Goal: Task Accomplishment & Management: Use online tool/utility

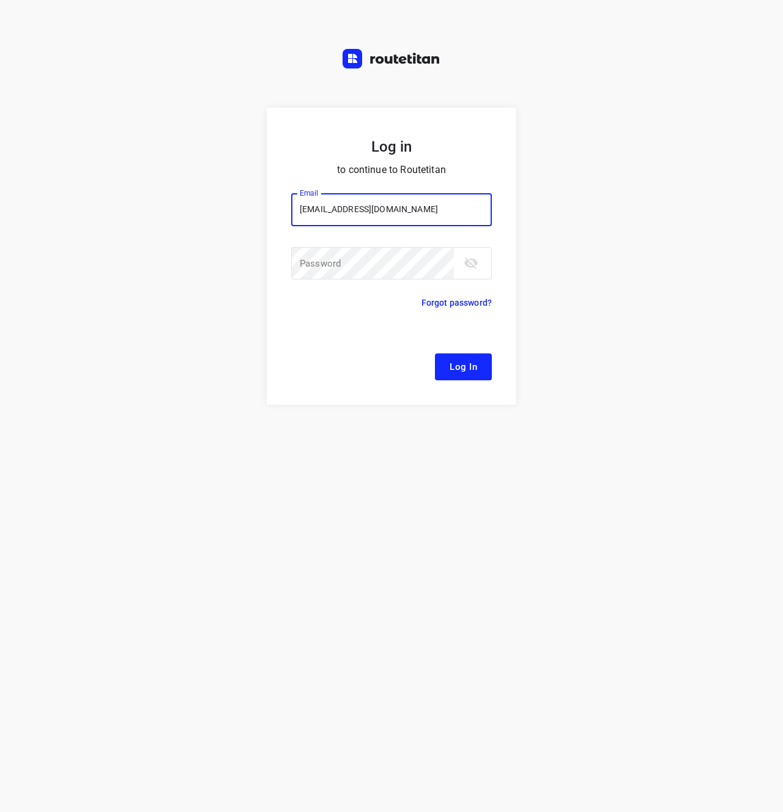
type input "remco@fruitopjewerk.nl"
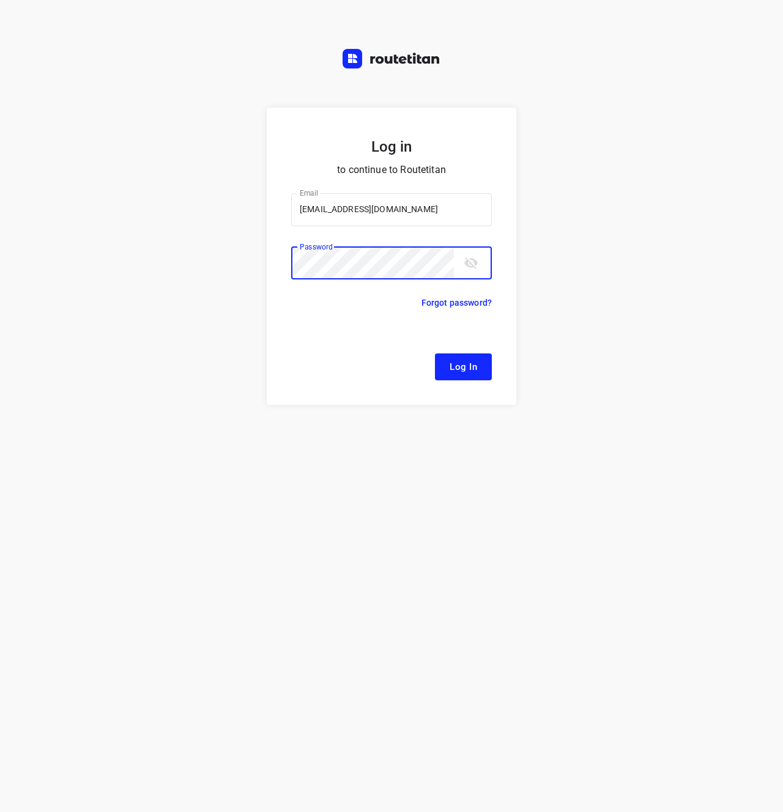
click at [435, 353] on button "Log In" at bounding box center [463, 366] width 57 height 27
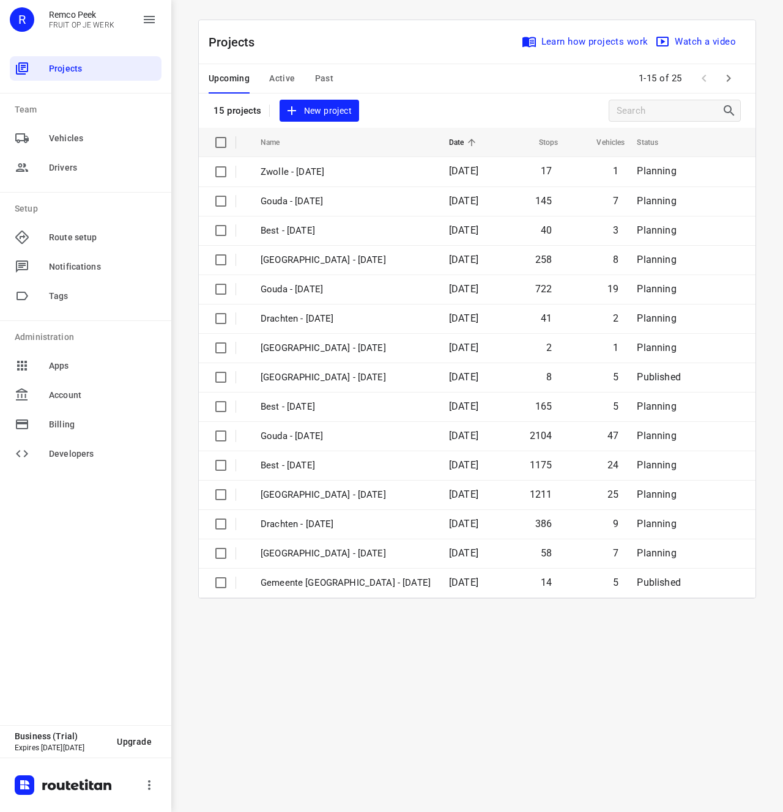
click at [188, 297] on div "Projects Learn how projects work Watch a video 15 projects New project Name Dat…" at bounding box center [476, 309] width 587 height 579
click at [391, 671] on div "i © 2025 Routetitan , © Stadia Maps , © OpenMapTiles © OpenStreetMap contributo…" at bounding box center [477, 406] width 612 height 812
click at [380, 634] on div "i © 2025 Routetitan , © Stadia Maps , © OpenMapTiles © OpenStreetMap contributo…" at bounding box center [477, 406] width 612 height 812
click at [405, 657] on div "i © 2025 Routetitan , © Stadia Maps , © OpenMapTiles © OpenStreetMap contributo…" at bounding box center [477, 406] width 612 height 812
click at [281, 86] on button "Active" at bounding box center [282, 78] width 26 height 29
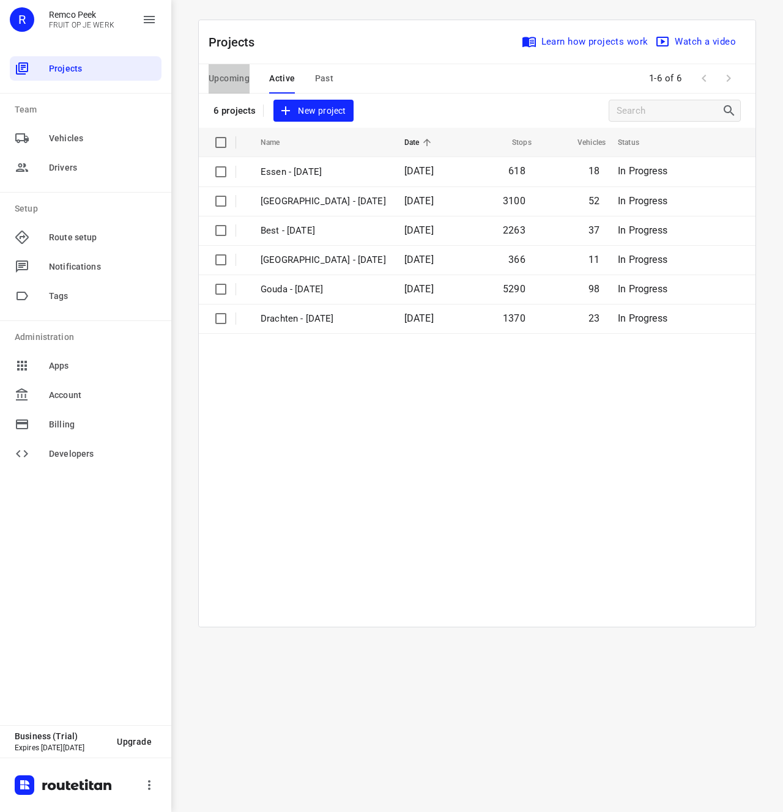
click at [248, 76] on span "Upcoming" at bounding box center [229, 78] width 41 height 15
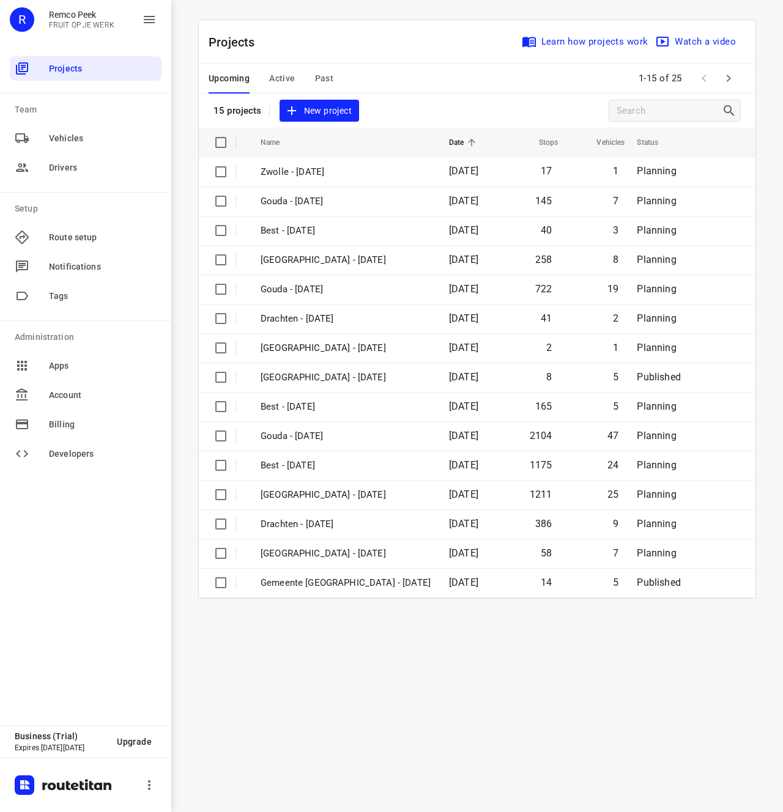
click at [742, 81] on div "Upcoming Active Past 1-15 of 25" at bounding box center [477, 78] width 557 height 29
click at [731, 80] on icon "button" at bounding box center [728, 78] width 15 height 15
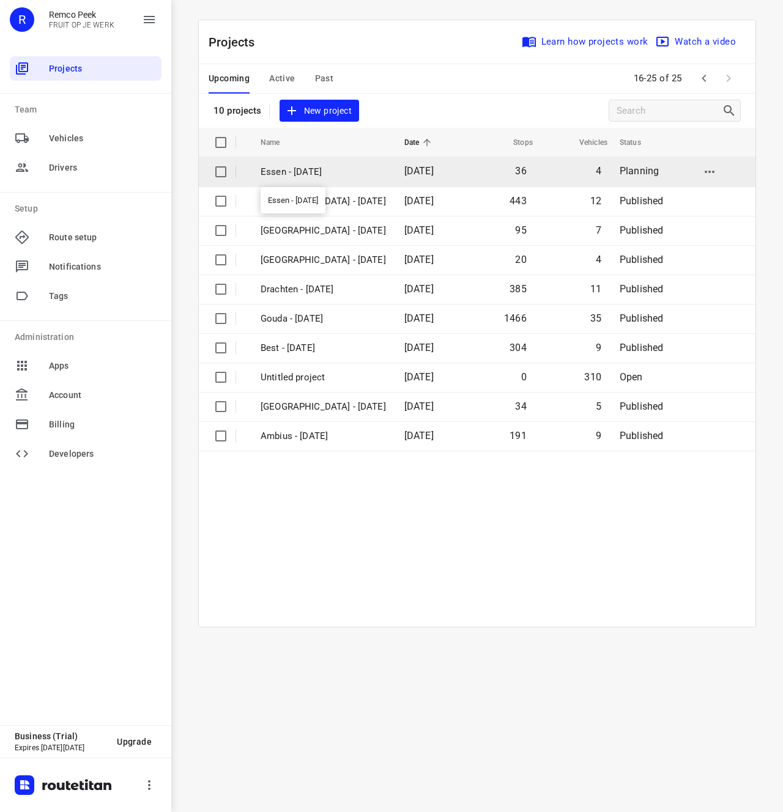
click at [345, 168] on p "Essen - Tuesday" at bounding box center [323, 172] width 125 height 14
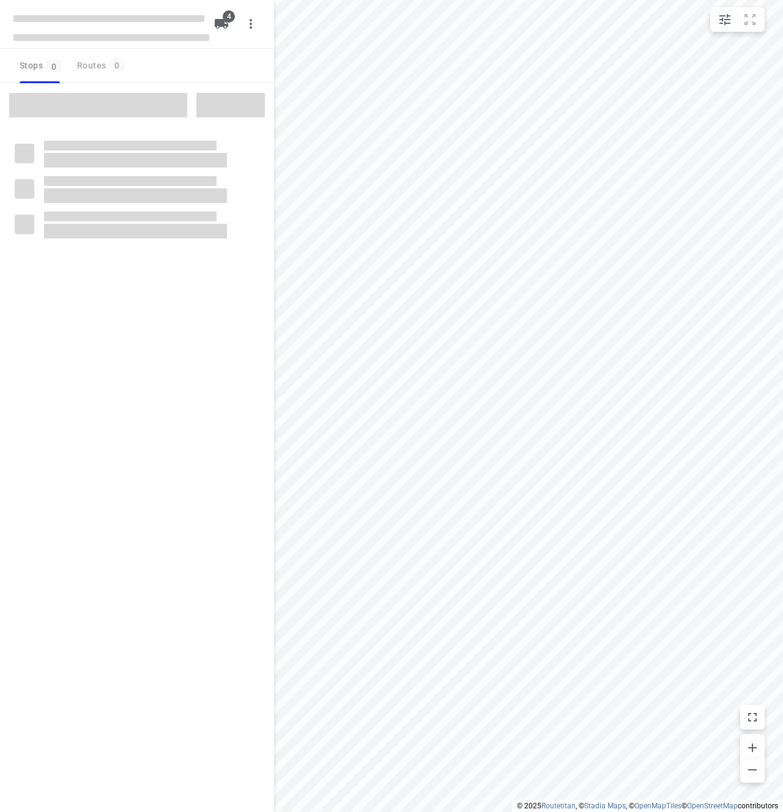
checkbox input "true"
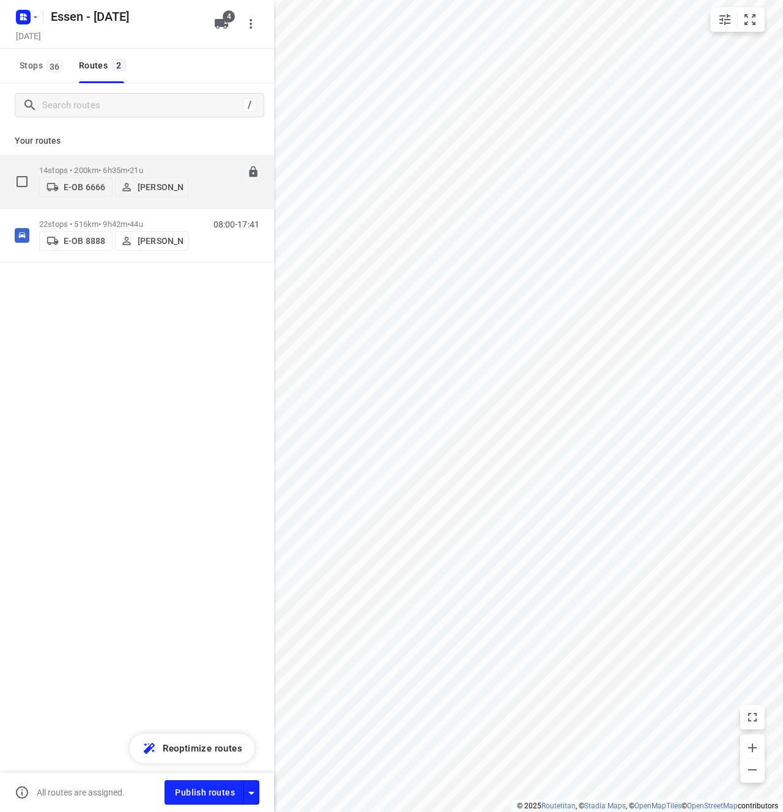
click at [80, 183] on p "E-OB 6666" at bounding box center [85, 187] width 42 height 10
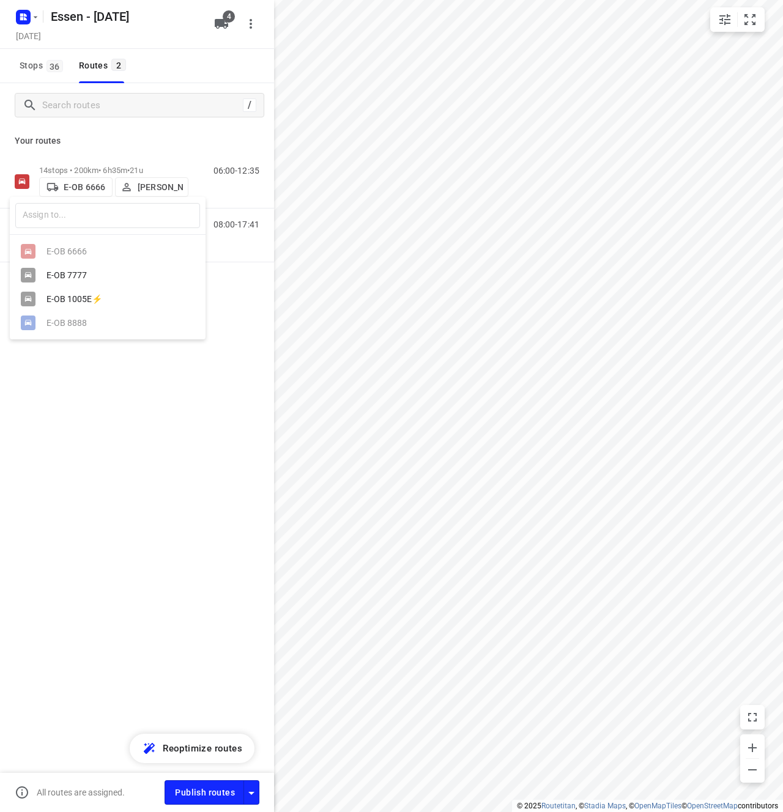
click at [125, 534] on div at bounding box center [391, 406] width 783 height 812
click at [26, 15] on icon "button" at bounding box center [25, 14] width 3 height 3
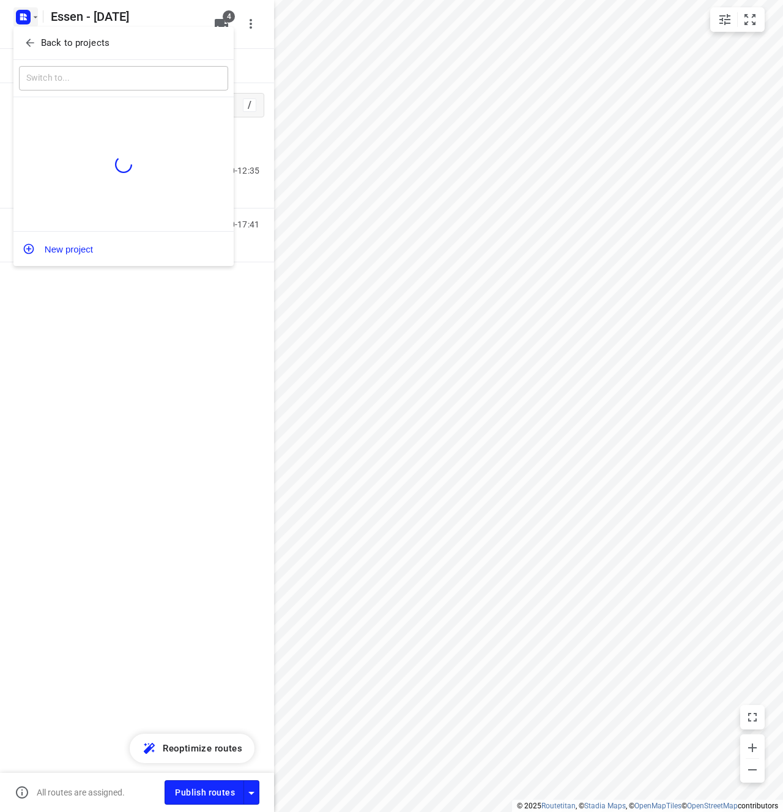
drag, startPoint x: 40, startPoint y: 31, endPoint x: 50, endPoint y: 38, distance: 11.7
click at [42, 32] on div "Back to projects" at bounding box center [123, 43] width 220 height 33
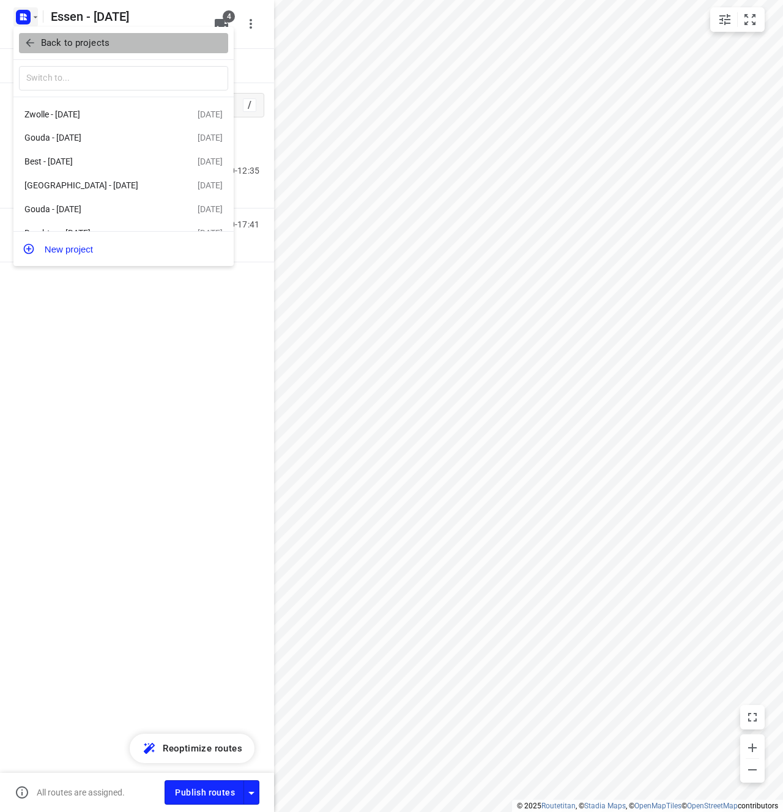
click at [56, 45] on p "Back to projects" at bounding box center [75, 43] width 68 height 14
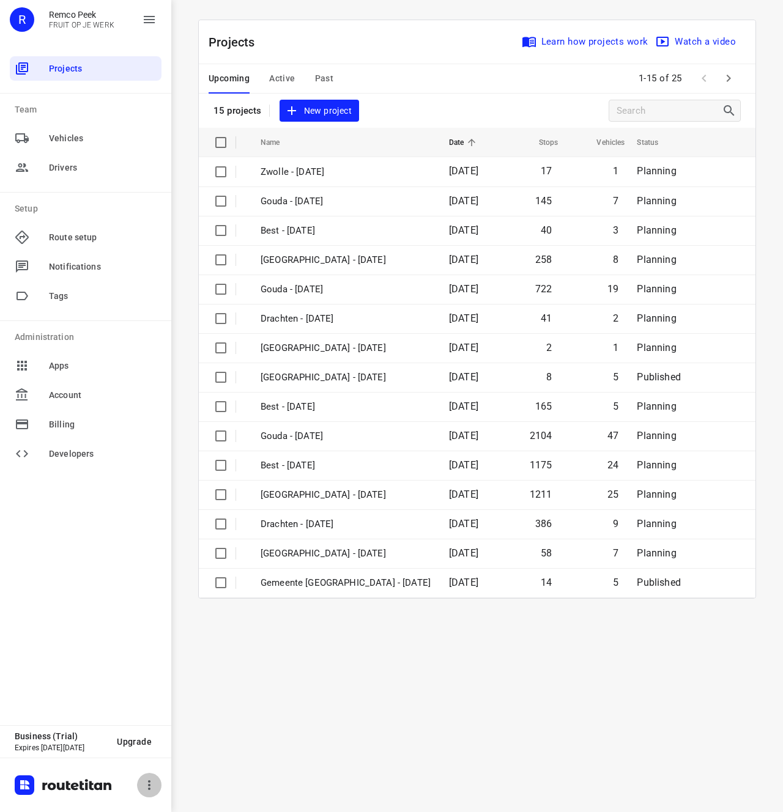
click at [154, 780] on icon "button" at bounding box center [149, 785] width 15 height 15
click at [120, 553] on div at bounding box center [391, 406] width 783 height 812
click at [455, 709] on div "i © 2025 Routetitan , © Stadia Maps , © OpenMapTiles © OpenStreetMap contributo…" at bounding box center [477, 406] width 612 height 812
click at [725, 81] on icon "button" at bounding box center [728, 78] width 15 height 15
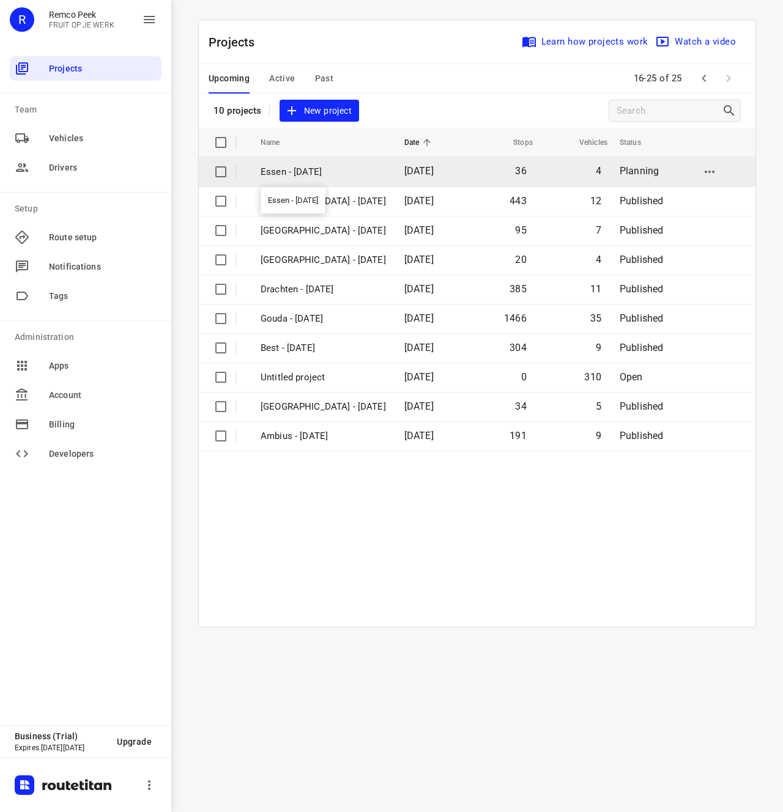
click at [380, 172] on p "Essen - Tuesday" at bounding box center [323, 172] width 125 height 14
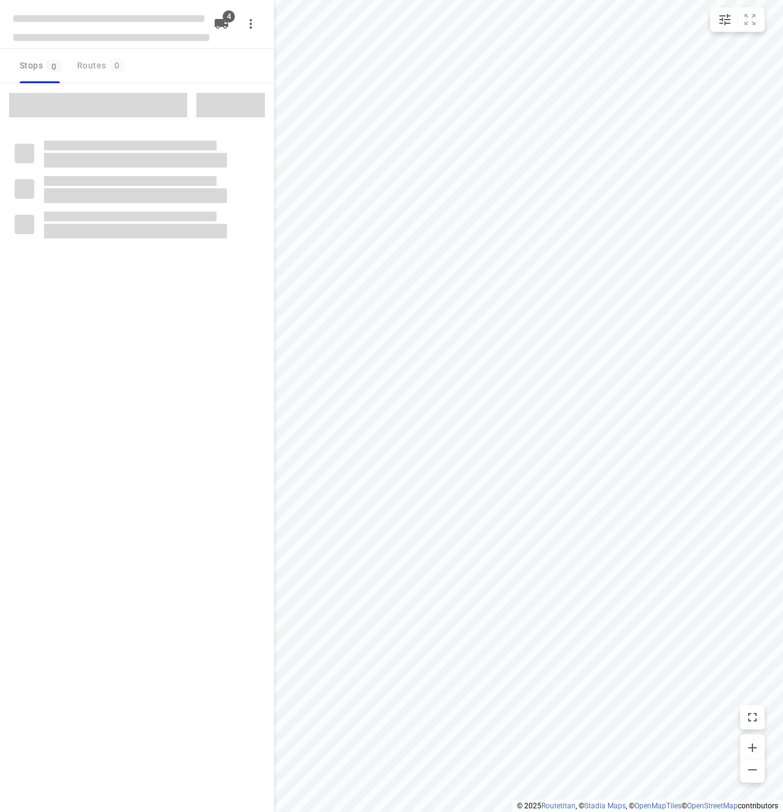
checkbox input "true"
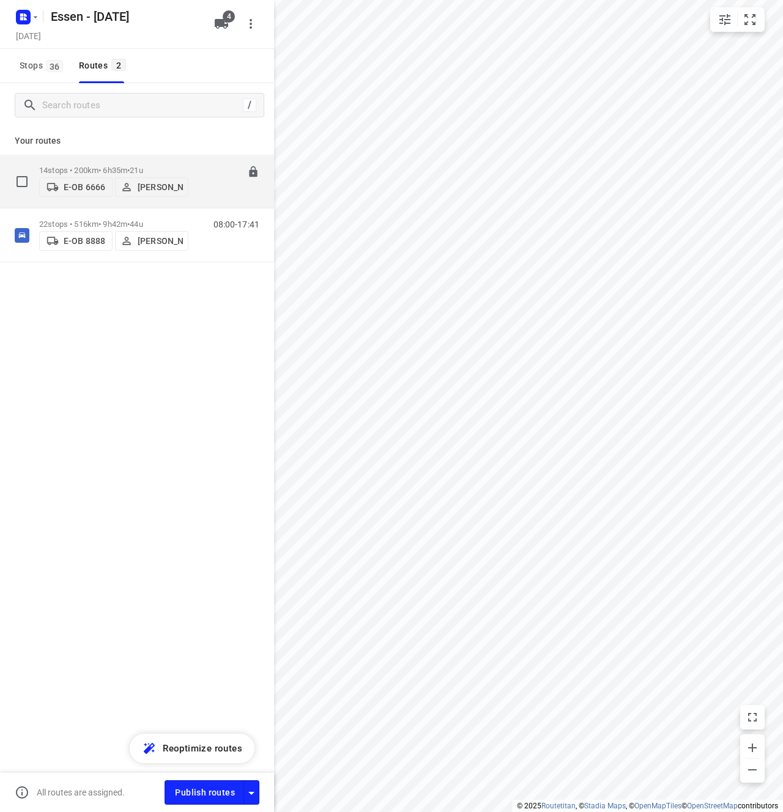
click at [100, 194] on button "E-OB 6666" at bounding box center [75, 187] width 73 height 20
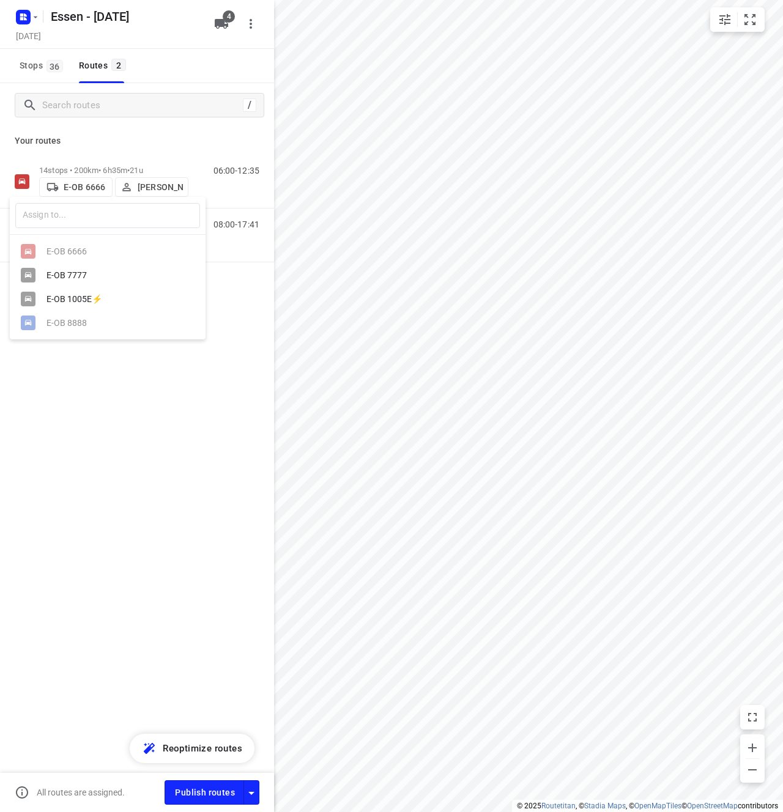
click at [138, 192] on div at bounding box center [391, 406] width 783 height 812
click at [157, 190] on p "[PERSON_NAME]" at bounding box center [160, 187] width 45 height 10
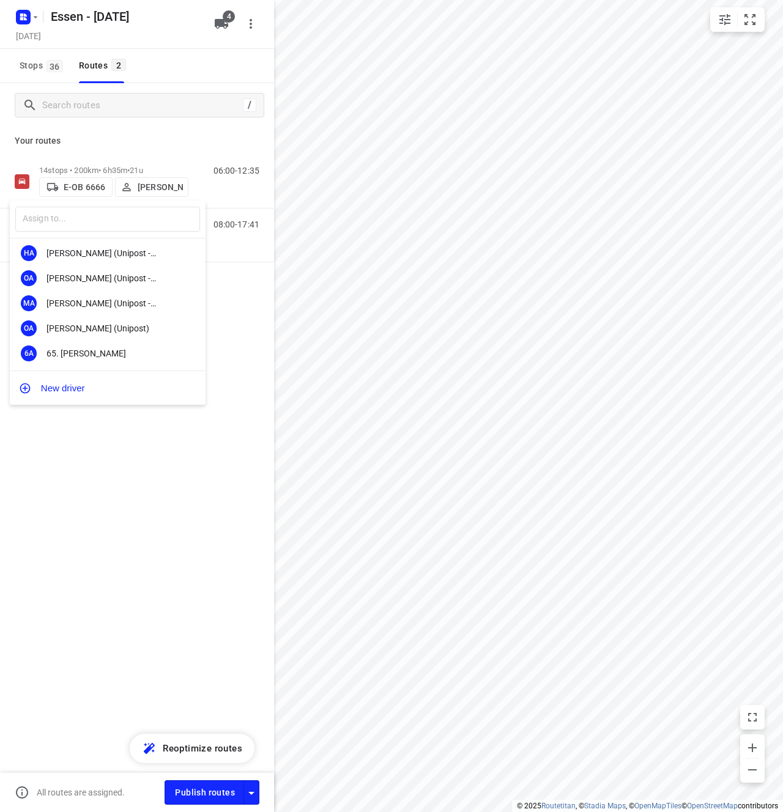
scroll to position [1455, 0]
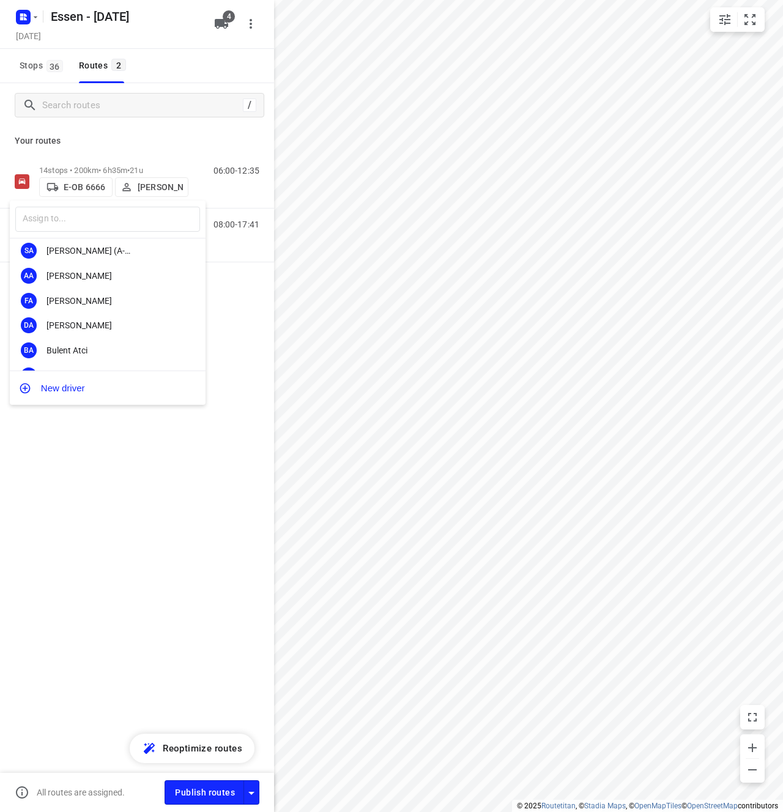
click at [180, 487] on div at bounding box center [391, 406] width 783 height 812
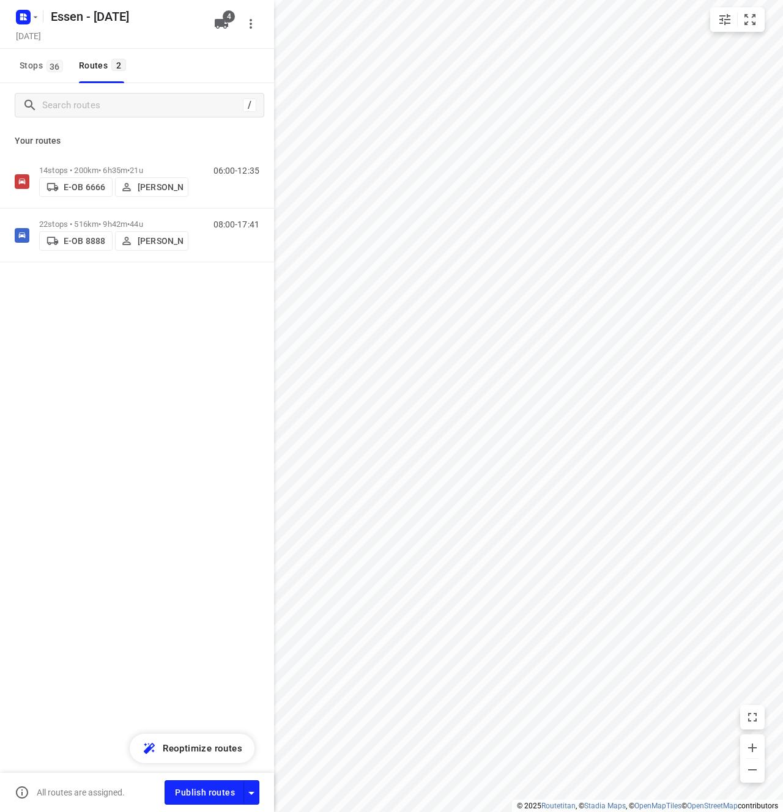
click at [146, 484] on div "​ Unassigned I( Ismail (BZZ) R( Ronan (BZZ) N( Nolan (BZZ) M( Mark (BZZ) F( Fur…" at bounding box center [391, 406] width 783 height 812
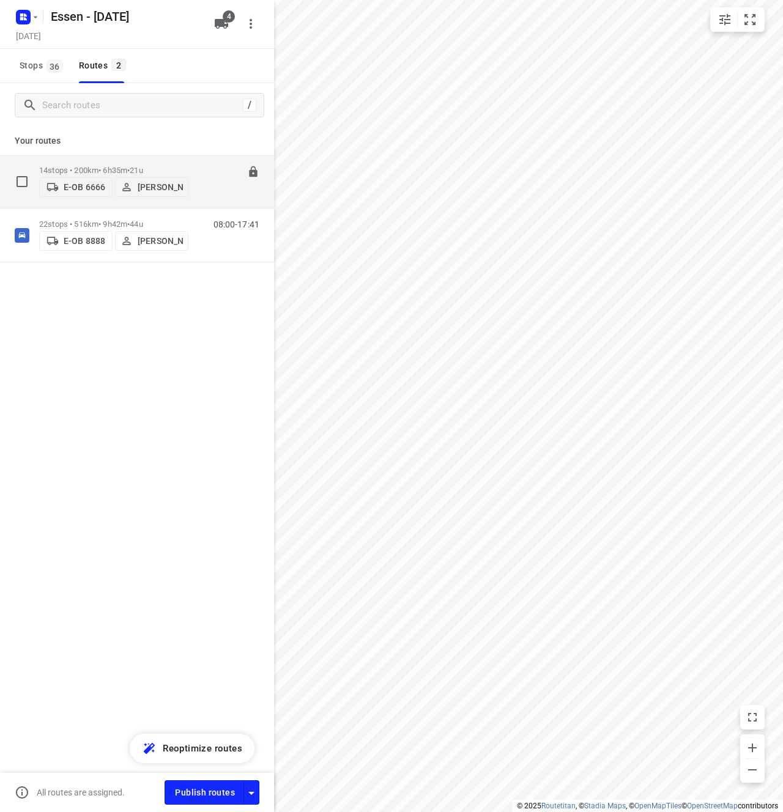
click at [204, 166] on div "06:00-12:35" at bounding box center [228, 184] width 61 height 37
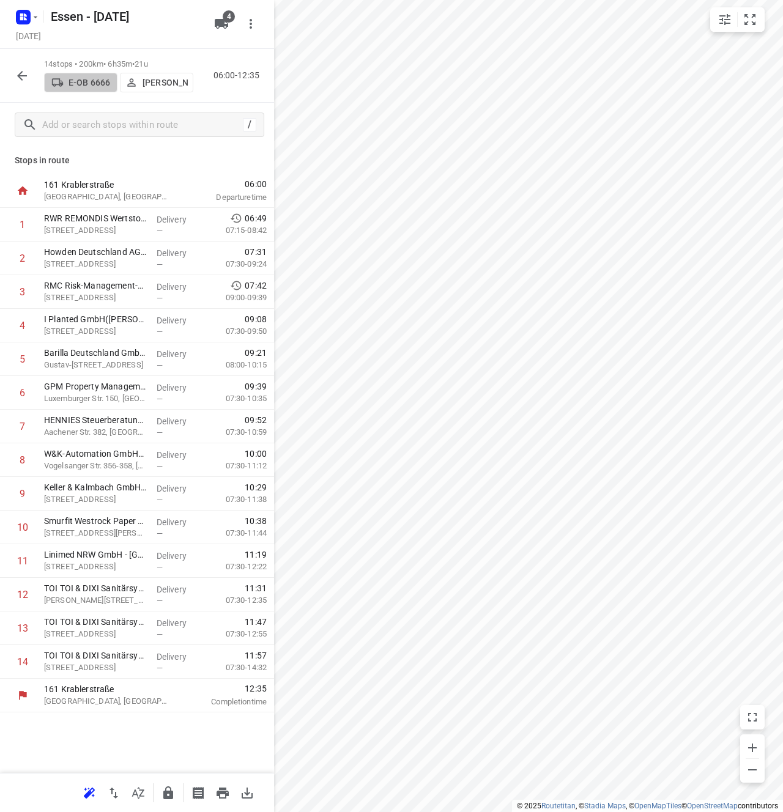
click at [91, 80] on p "E-OB 6666" at bounding box center [89, 83] width 42 height 10
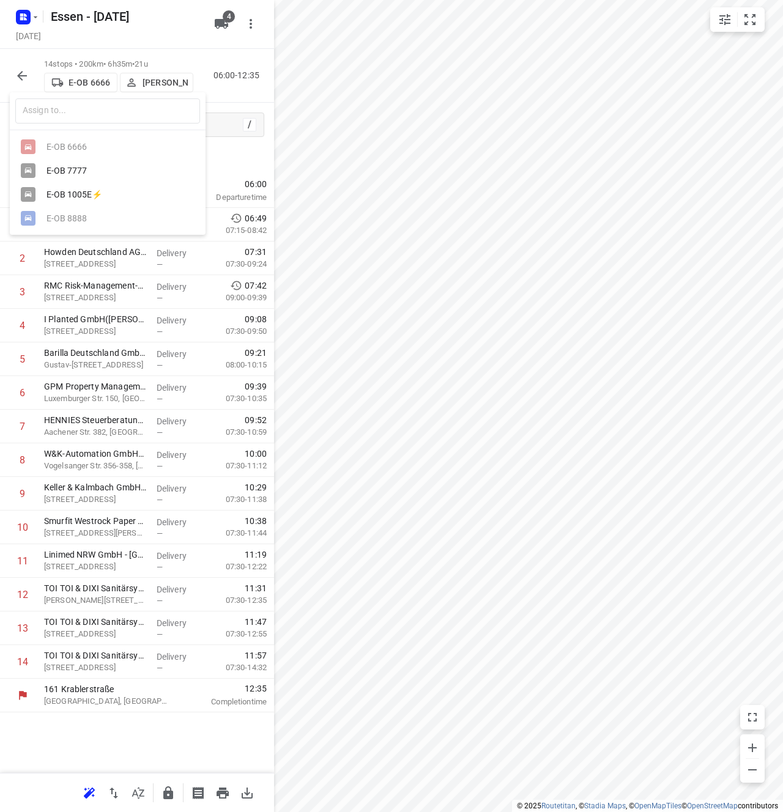
click at [226, 76] on div at bounding box center [391, 406] width 783 height 812
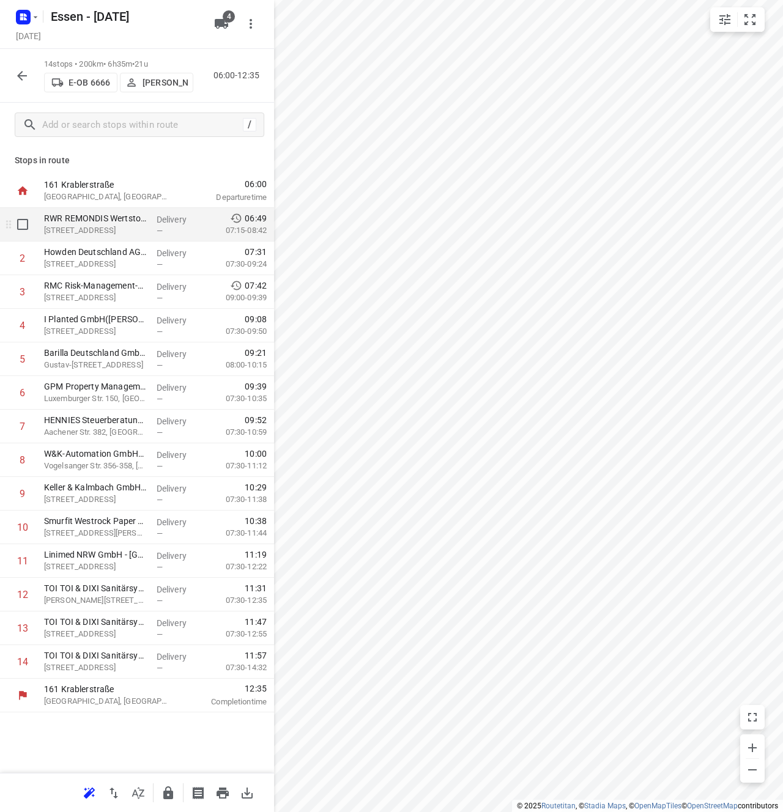
click at [202, 229] on div "Delivery —" at bounding box center [179, 225] width 55 height 34
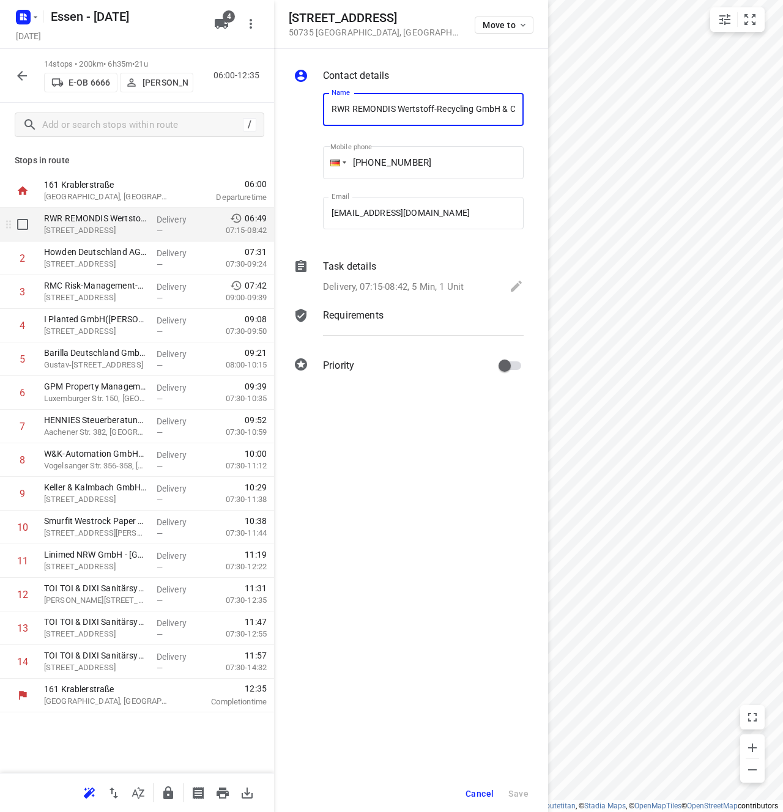
scroll to position [0, 93]
click at [511, 20] on span "Move to" at bounding box center [505, 25] width 45 height 10
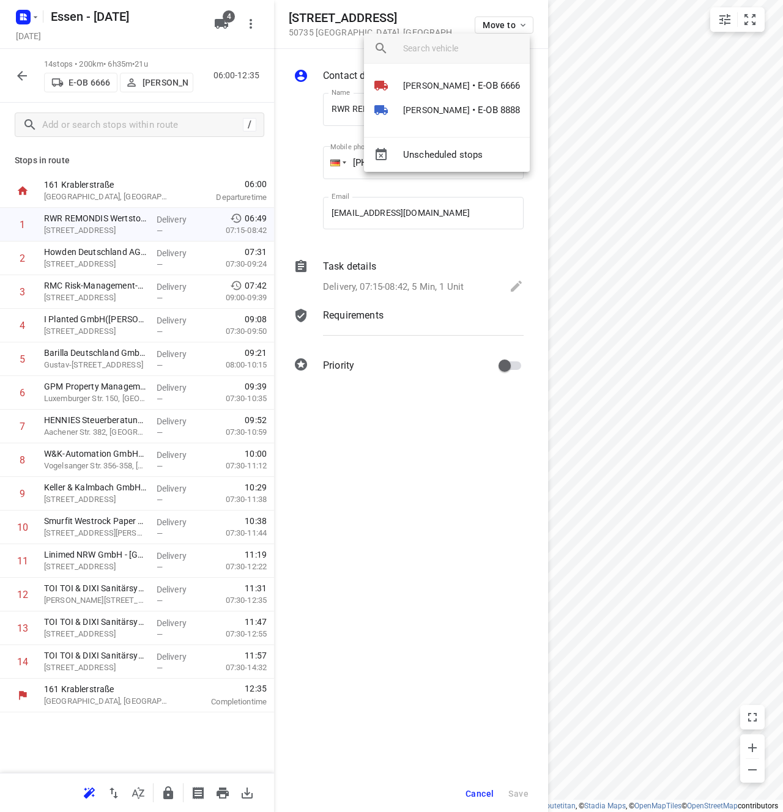
click at [444, 424] on div at bounding box center [391, 406] width 783 height 812
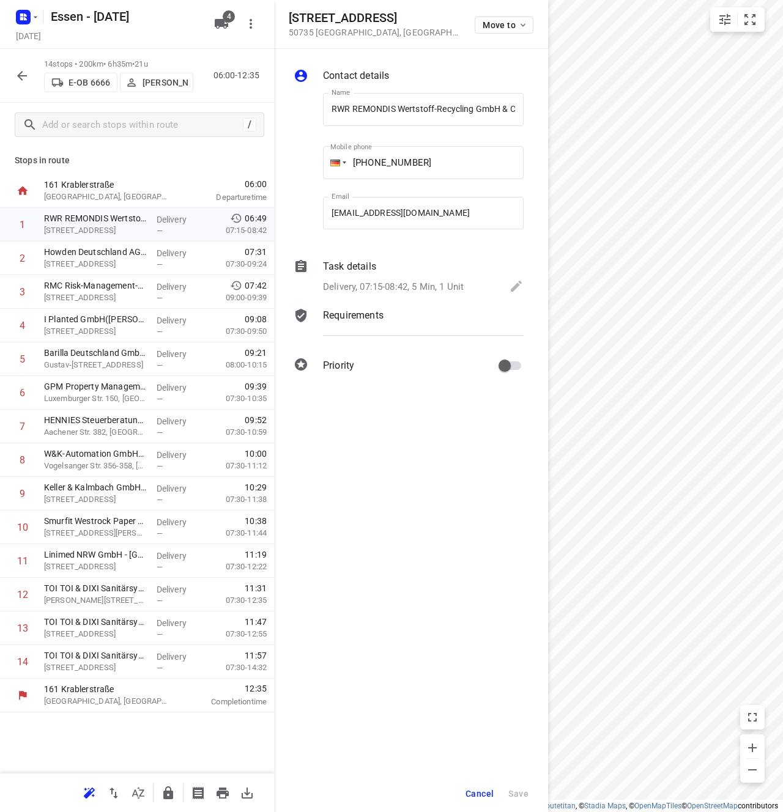
click at [494, 789] on span "Cancel" at bounding box center [479, 794] width 28 height 10
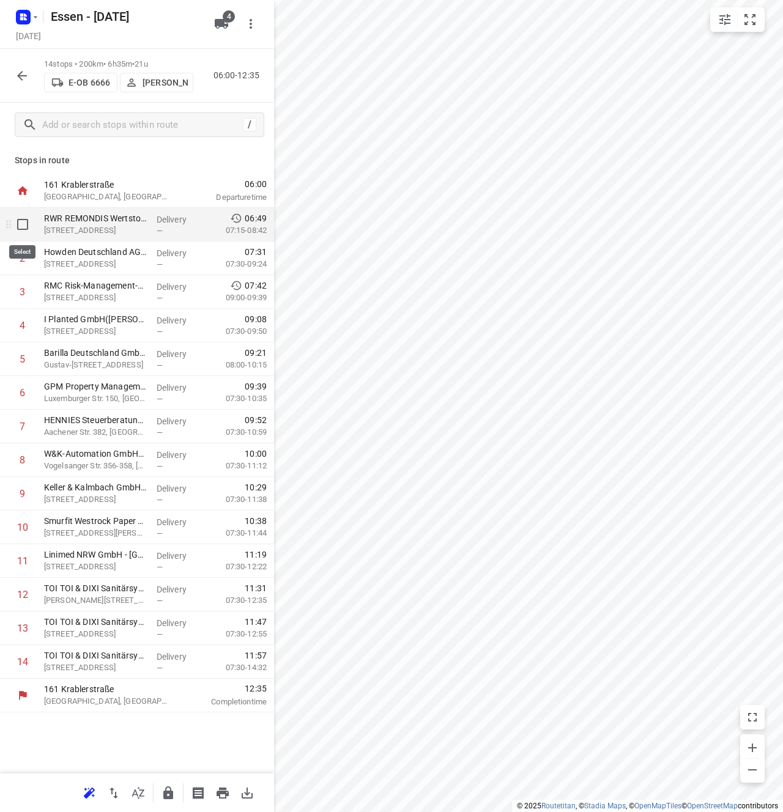
click at [26, 229] on input "checkbox" at bounding box center [22, 224] width 24 height 24
checkbox input "true"
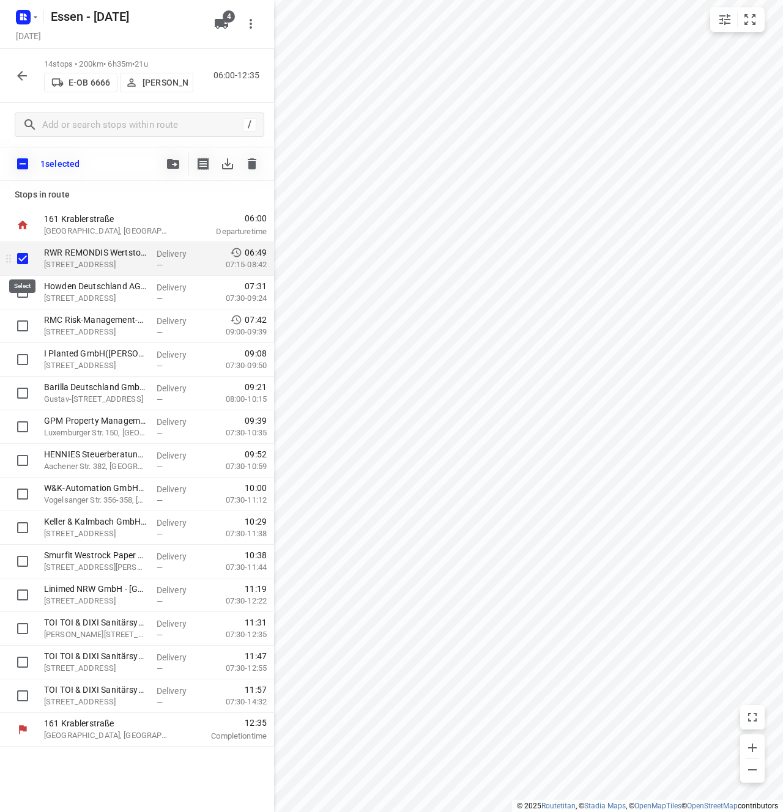
click at [23, 257] on input "checkbox" at bounding box center [22, 258] width 24 height 24
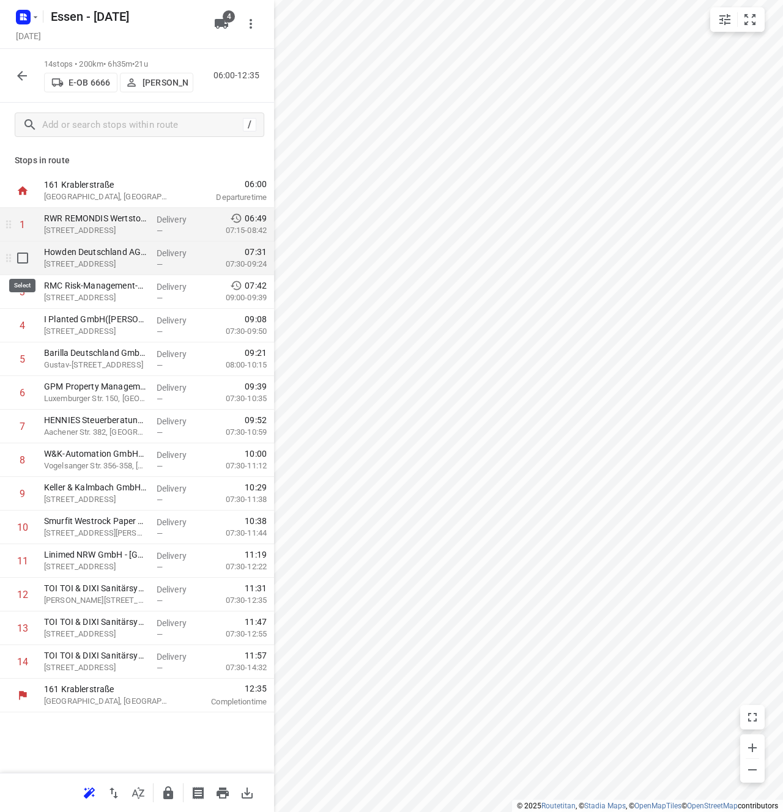
click at [22, 246] on input "checkbox" at bounding box center [22, 258] width 24 height 24
checkbox input "true"
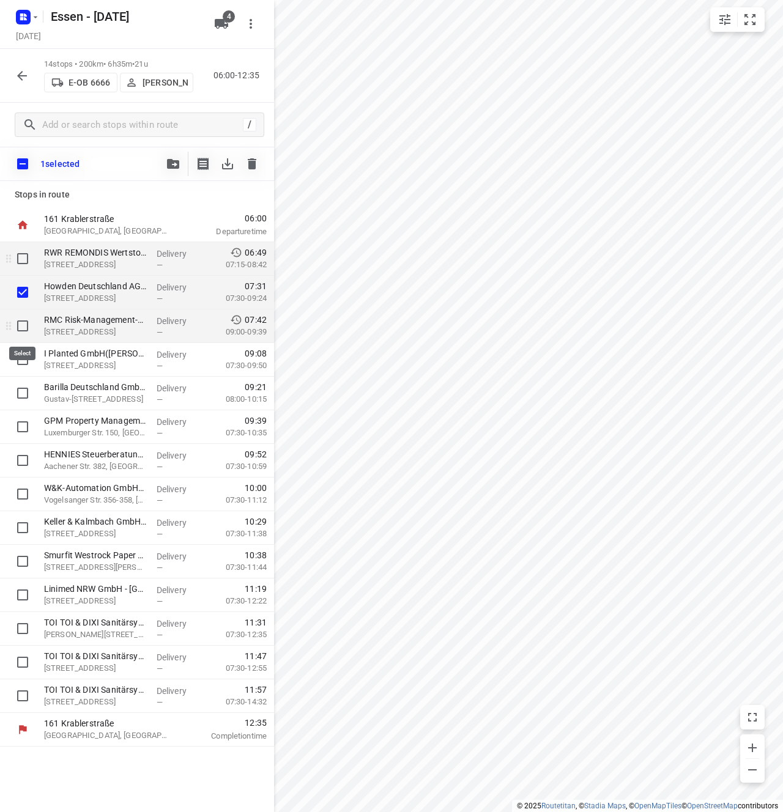
click at [24, 322] on input "checkbox" at bounding box center [22, 326] width 24 height 24
checkbox input "true"
click at [171, 165] on icon "button" at bounding box center [173, 164] width 12 height 10
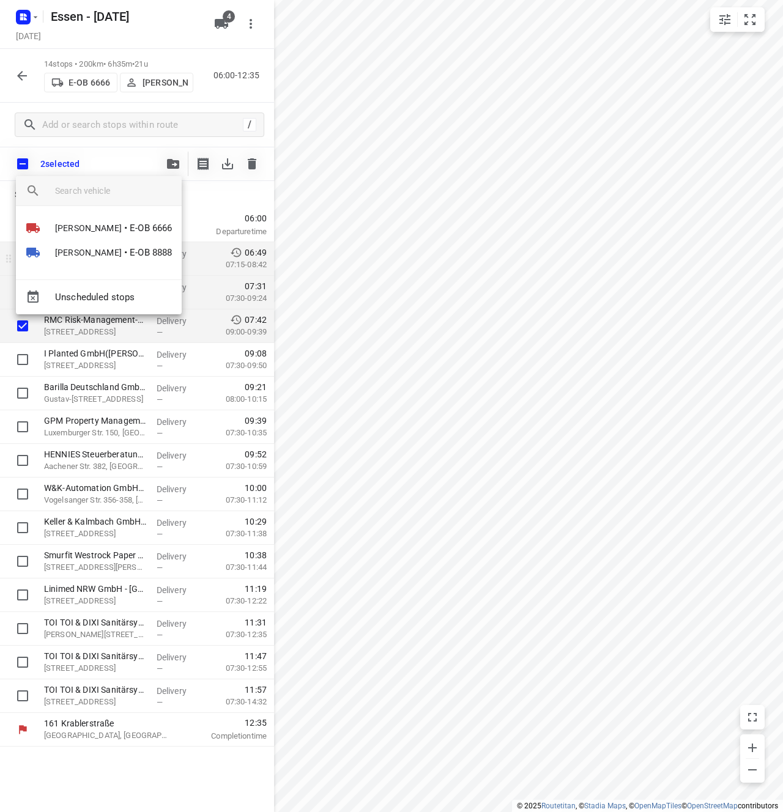
click at [31, 47] on div at bounding box center [391, 406] width 783 height 812
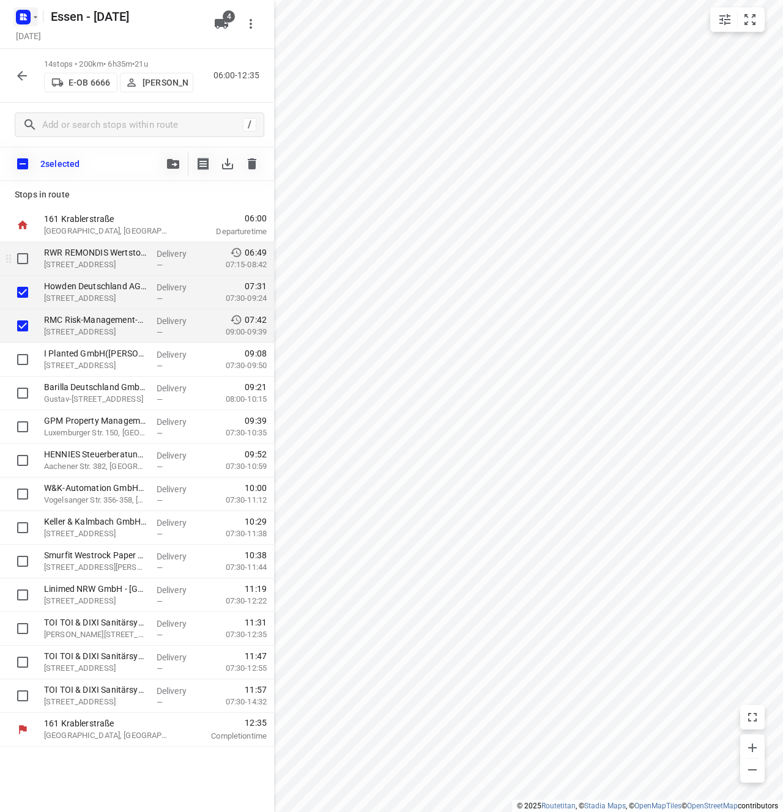
click at [36, 10] on button "button" at bounding box center [25, 17] width 24 height 20
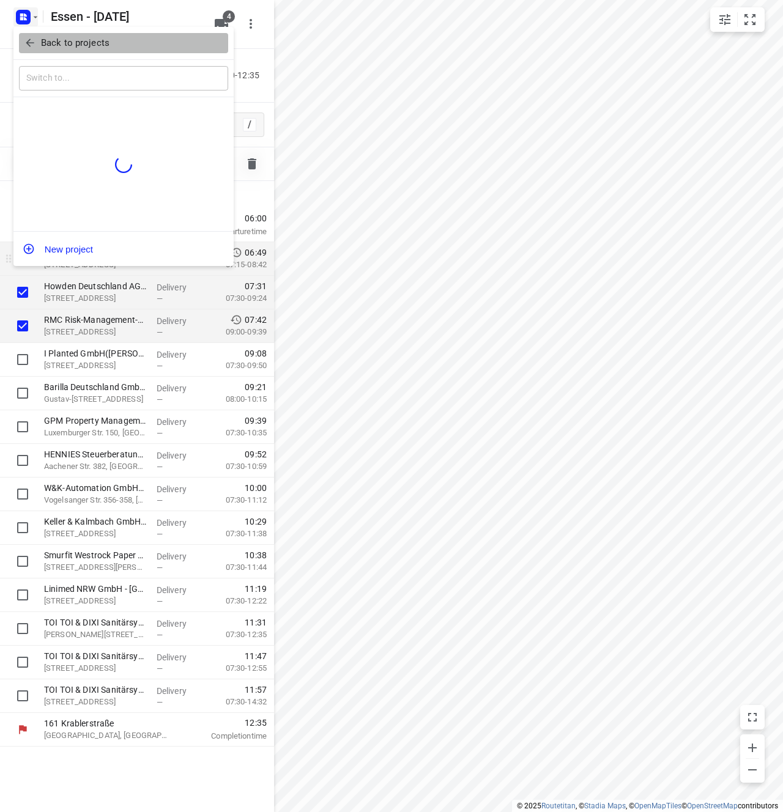
click at [45, 37] on p "Back to projects" at bounding box center [75, 43] width 68 height 14
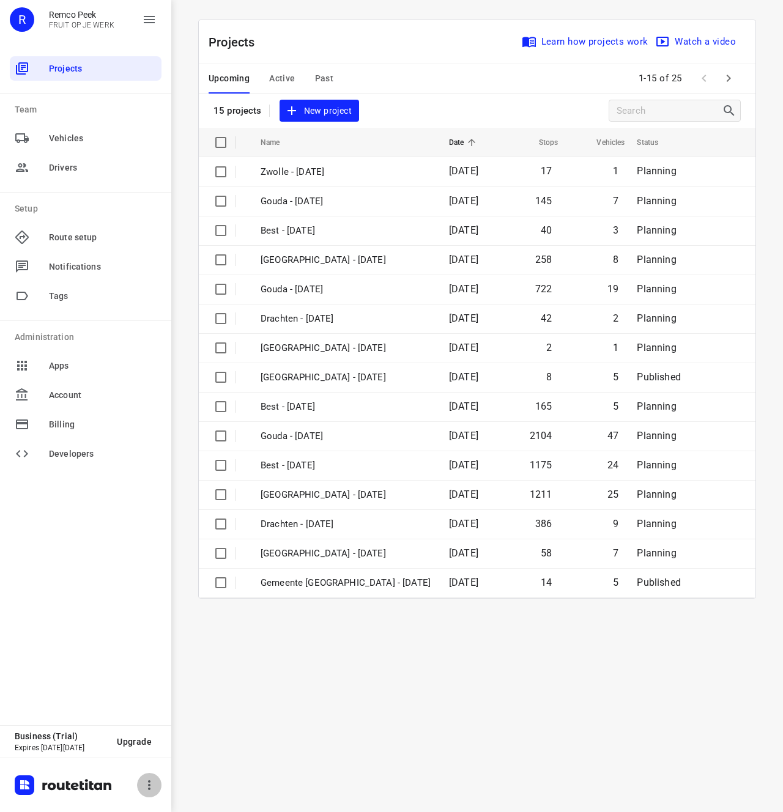
click at [154, 790] on icon "button" at bounding box center [149, 785] width 15 height 15
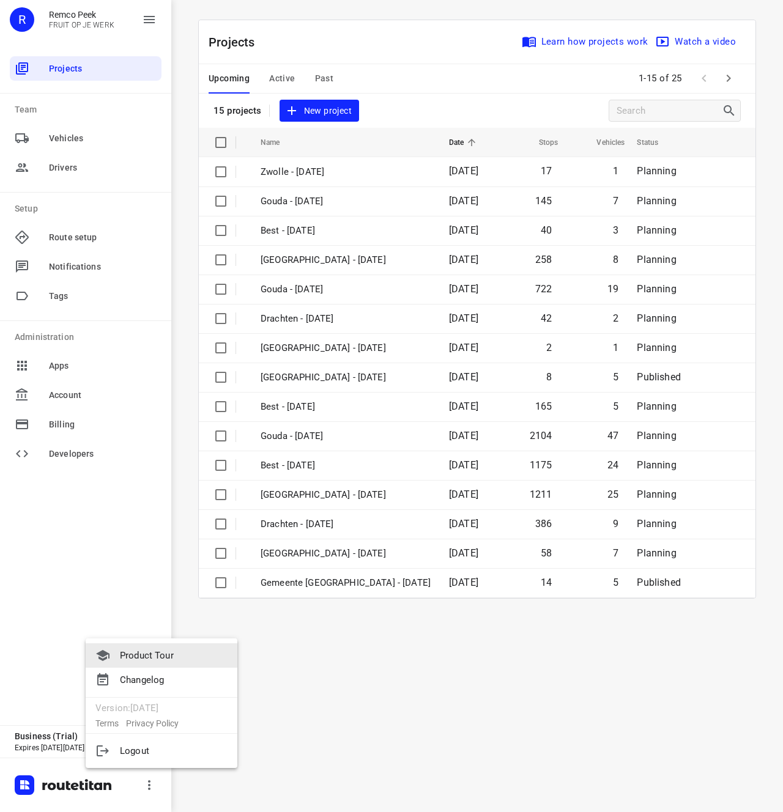
click at [283, 83] on div at bounding box center [391, 406] width 783 height 812
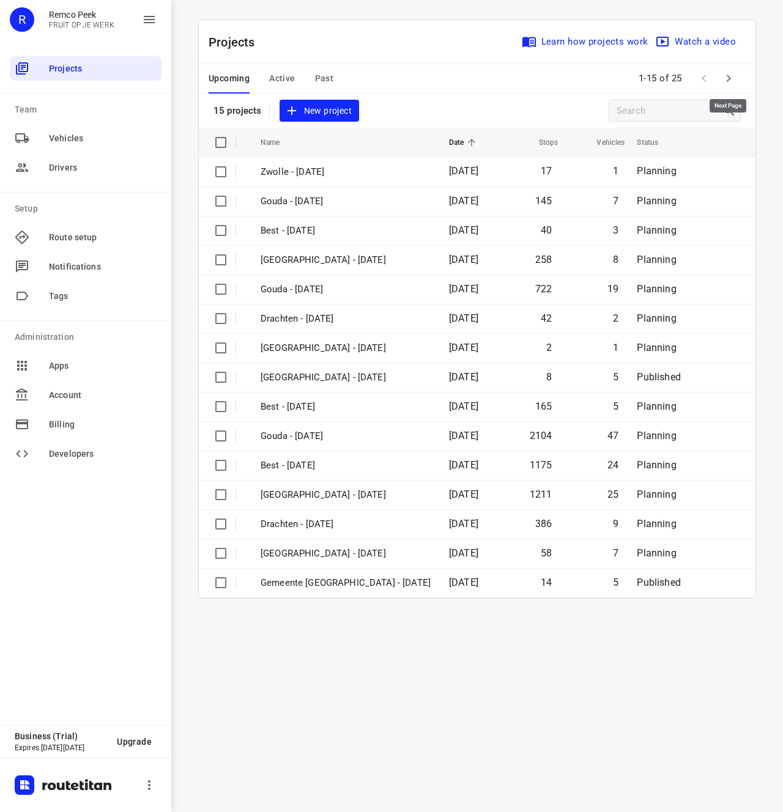
click at [733, 79] on icon "button" at bounding box center [728, 78] width 15 height 15
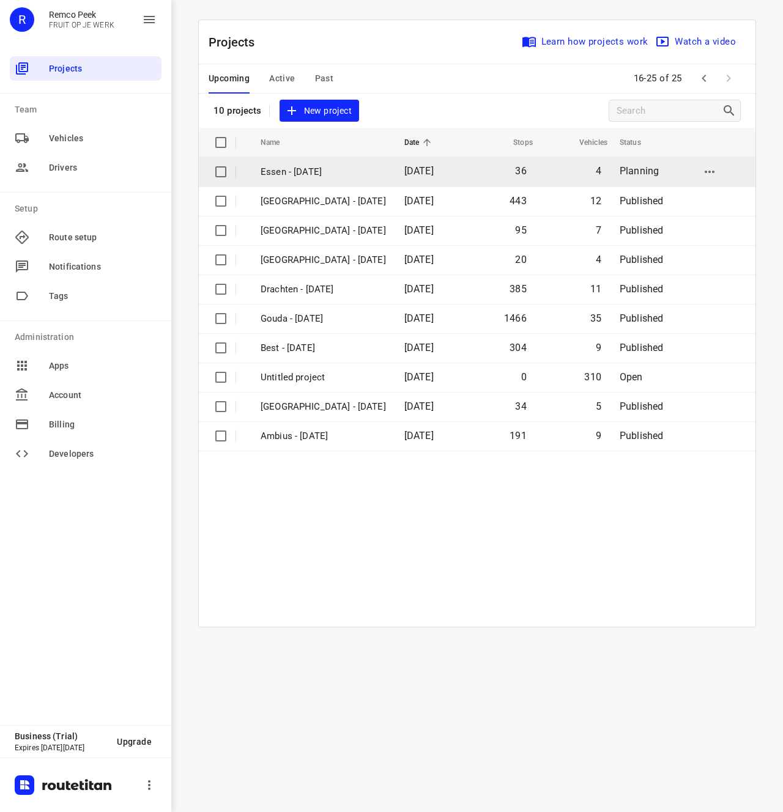
click at [394, 170] on td "Essen - Tuesday" at bounding box center [321, 171] width 146 height 29
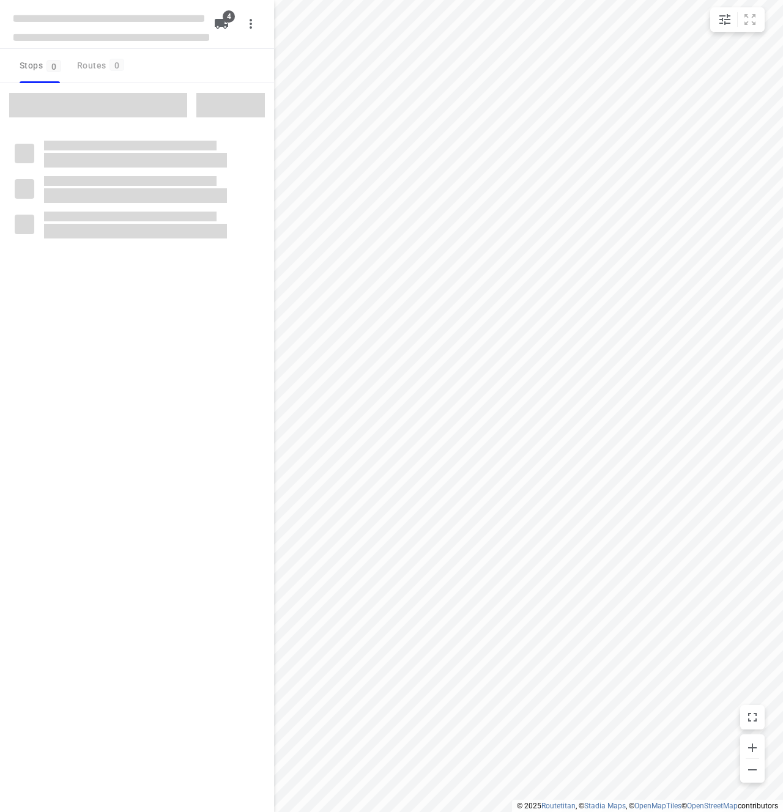
checkbox input "true"
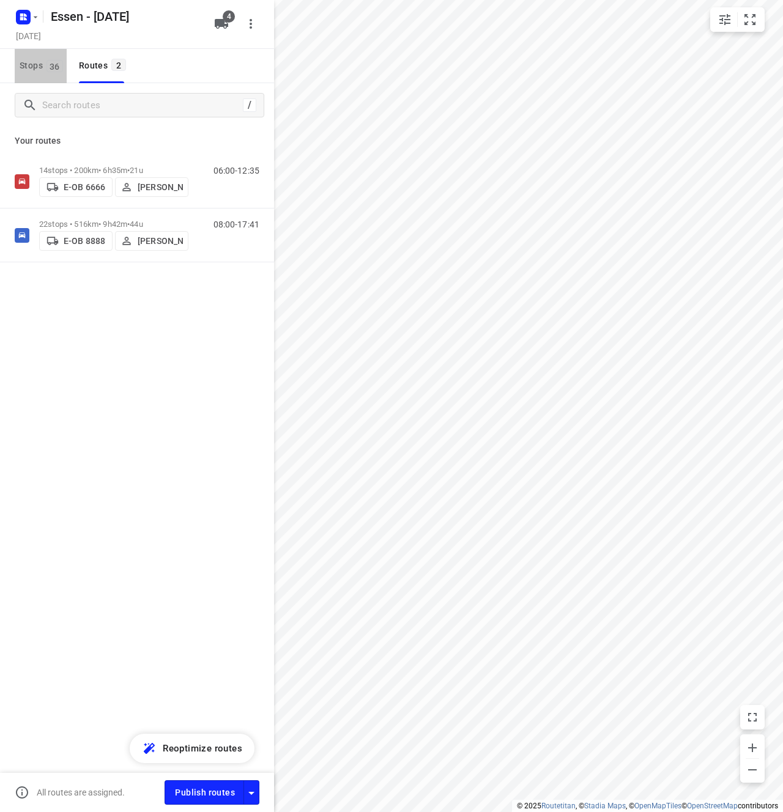
click at [54, 65] on span "36" at bounding box center [54, 66] width 17 height 12
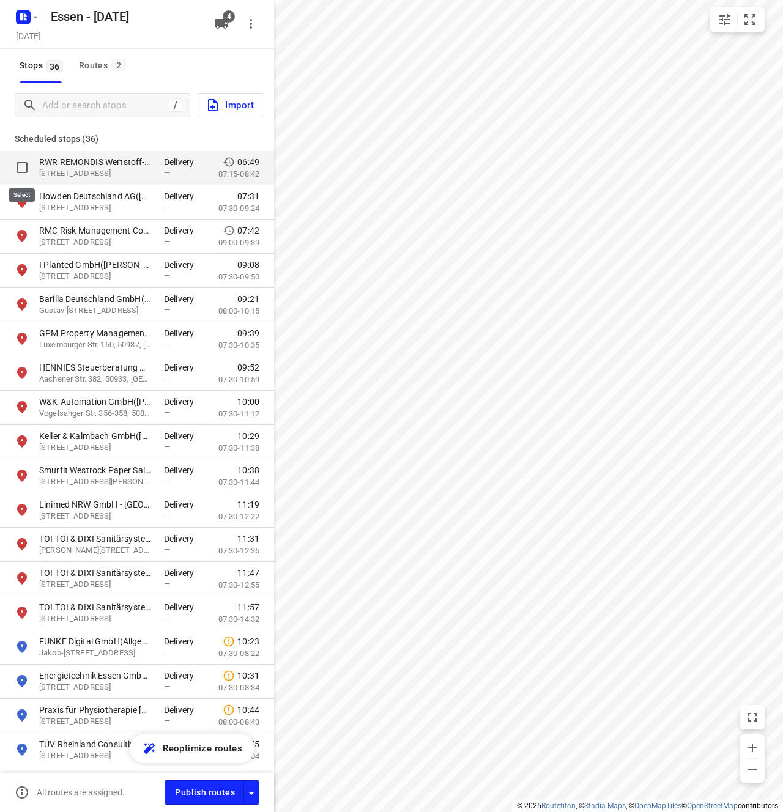
click at [23, 172] on input "grid" at bounding box center [22, 167] width 24 height 24
checkbox input "true"
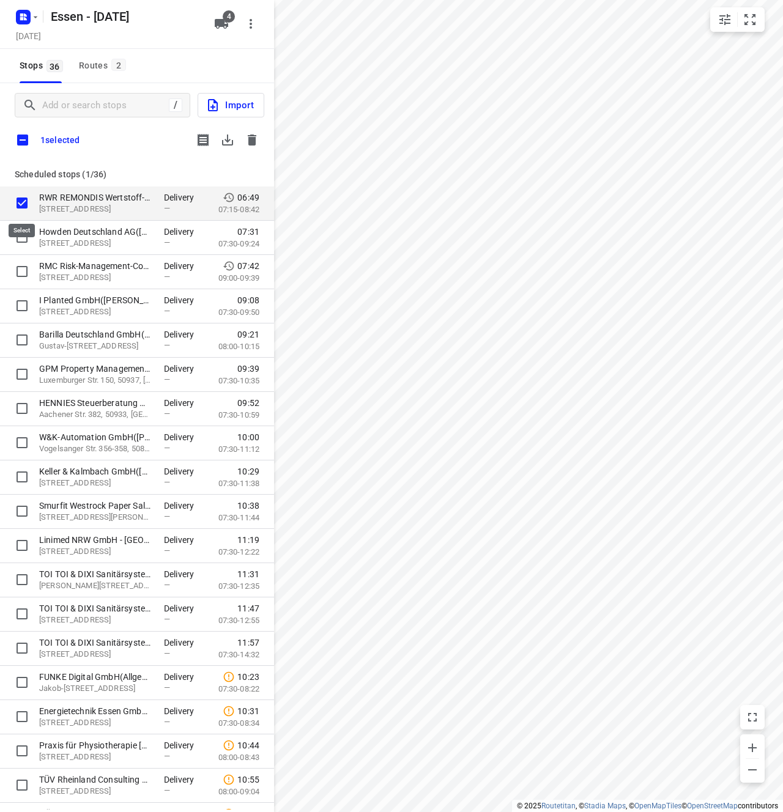
click at [22, 200] on input "grid" at bounding box center [22, 203] width 24 height 24
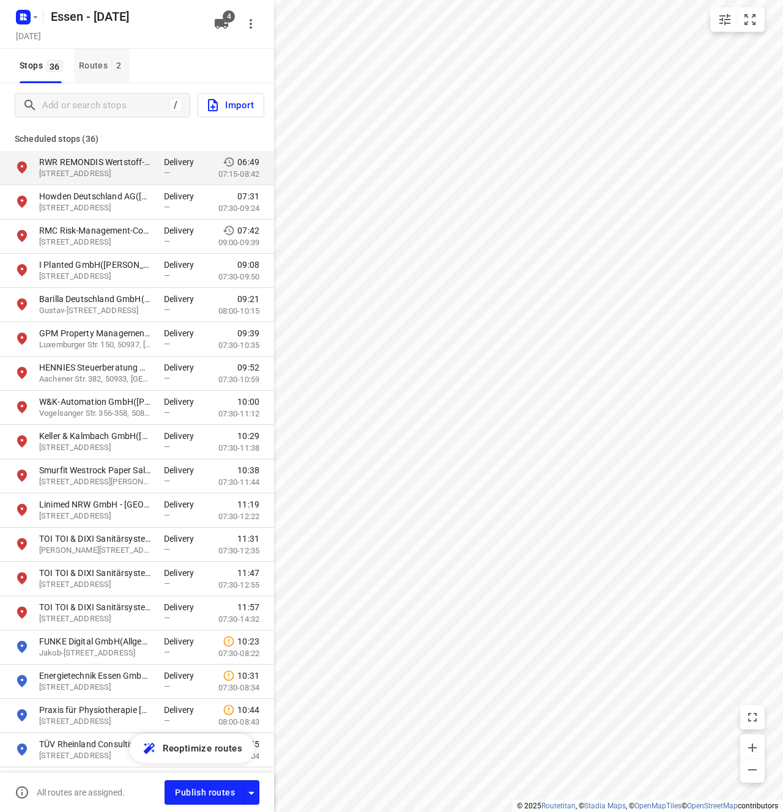
drag, startPoint x: 105, startPoint y: 74, endPoint x: 114, endPoint y: 81, distance: 11.4
click at [105, 73] on button "Routes 2" at bounding box center [102, 66] width 56 height 34
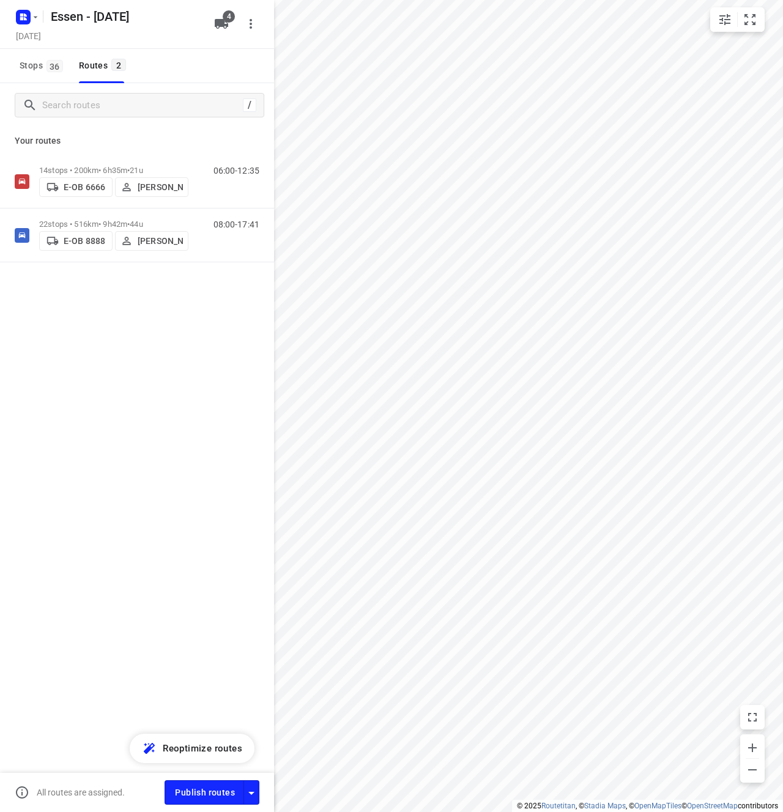
drag, startPoint x: 172, startPoint y: 180, endPoint x: 211, endPoint y: 152, distance: 48.2
click at [211, 152] on div "Your routes 14 stops • 200km • 6h35m • 21u E-OB 6666 Andrianu Krasniqi 06:00-12…" at bounding box center [137, 237] width 274 height 221
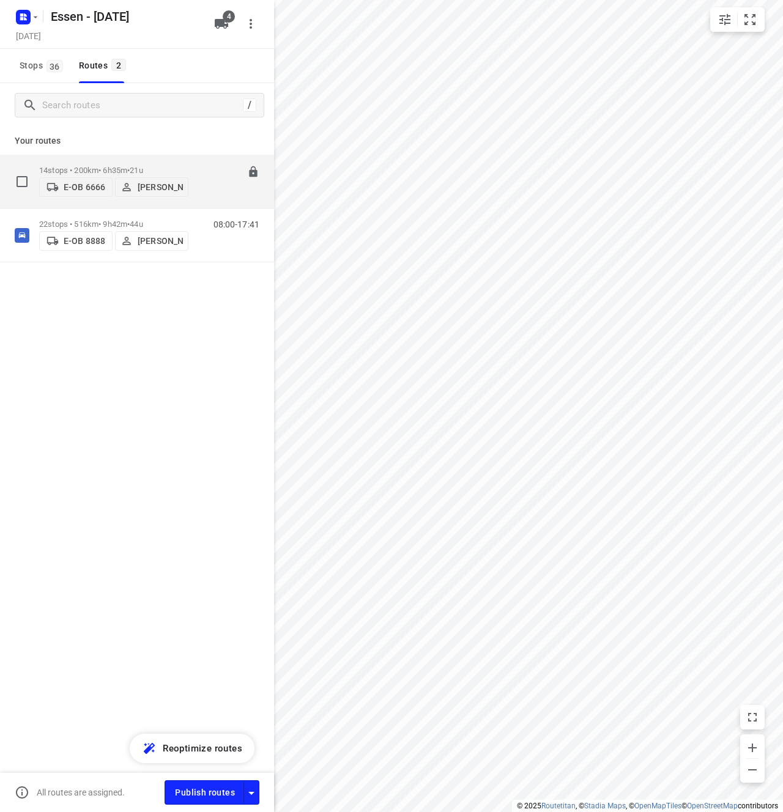
click at [216, 175] on div "06:00-12:35" at bounding box center [228, 184] width 61 height 37
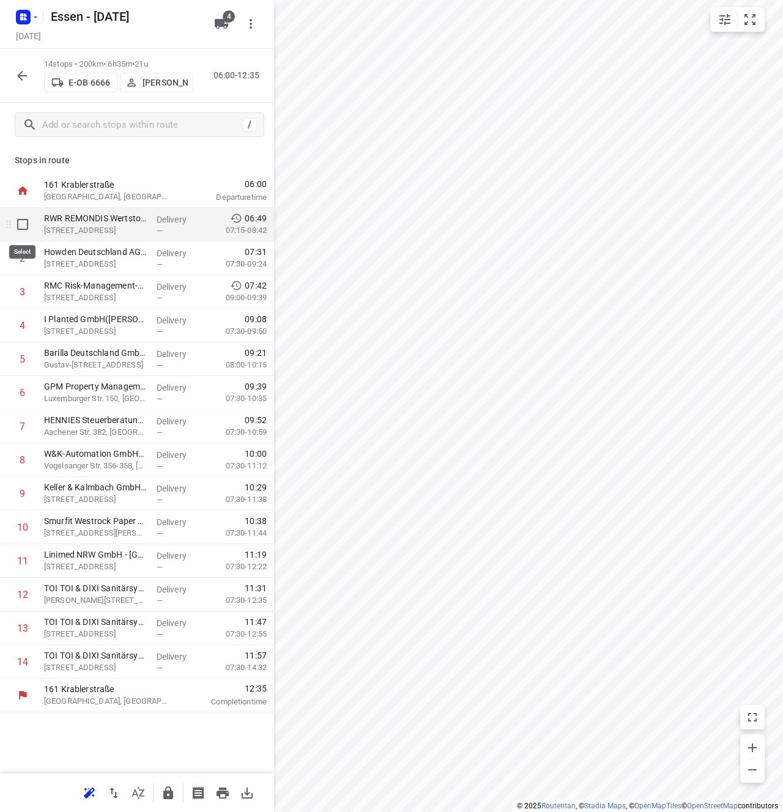
click at [25, 224] on input "checkbox" at bounding box center [22, 224] width 24 height 24
checkbox input "true"
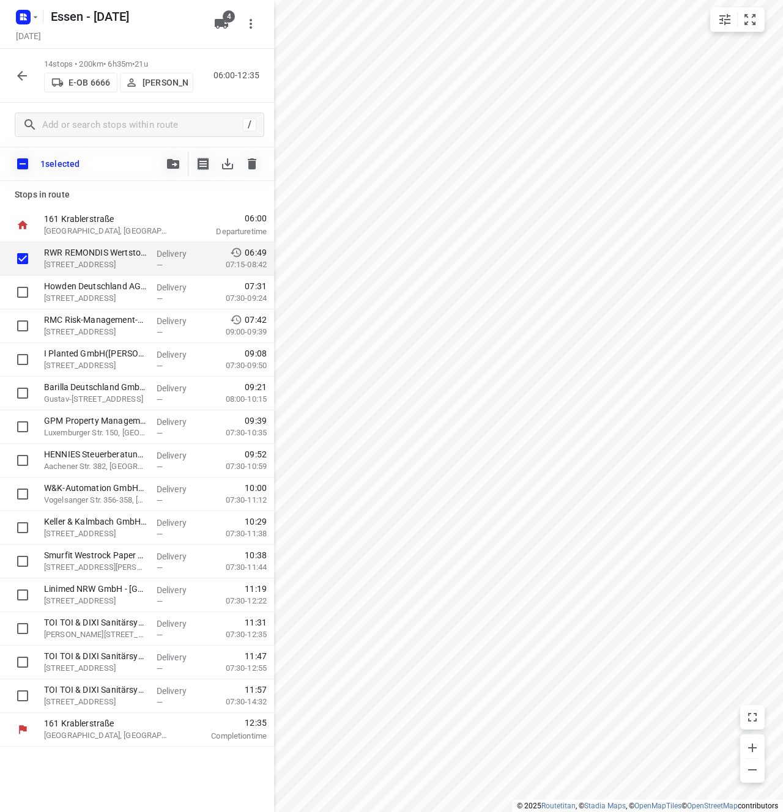
click at [171, 163] on icon "button" at bounding box center [173, 164] width 12 height 10
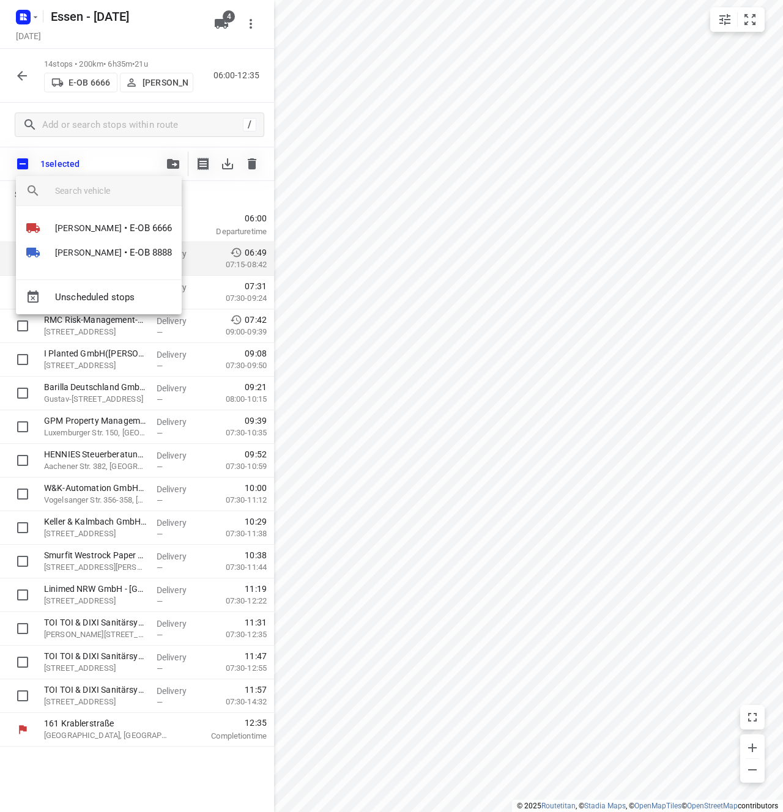
click at [147, 764] on div at bounding box center [391, 406] width 783 height 812
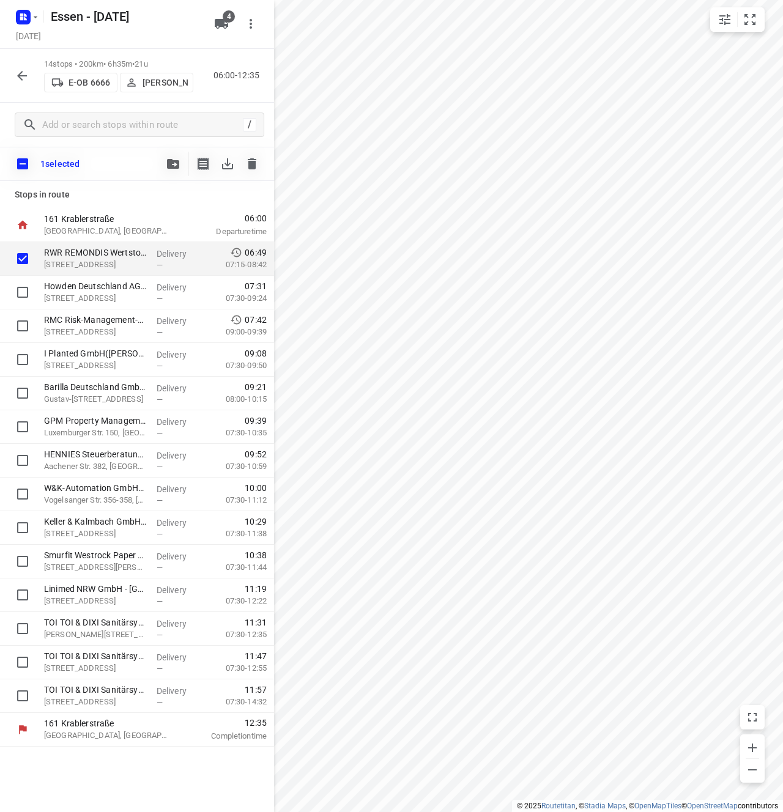
click at [114, 767] on div "Stops in route 161 Krablerstraße Essen, Germany 06:00 Departure time RWR REMOND…" at bounding box center [137, 496] width 274 height 631
click at [227, 23] on icon "button" at bounding box center [221, 24] width 13 height 10
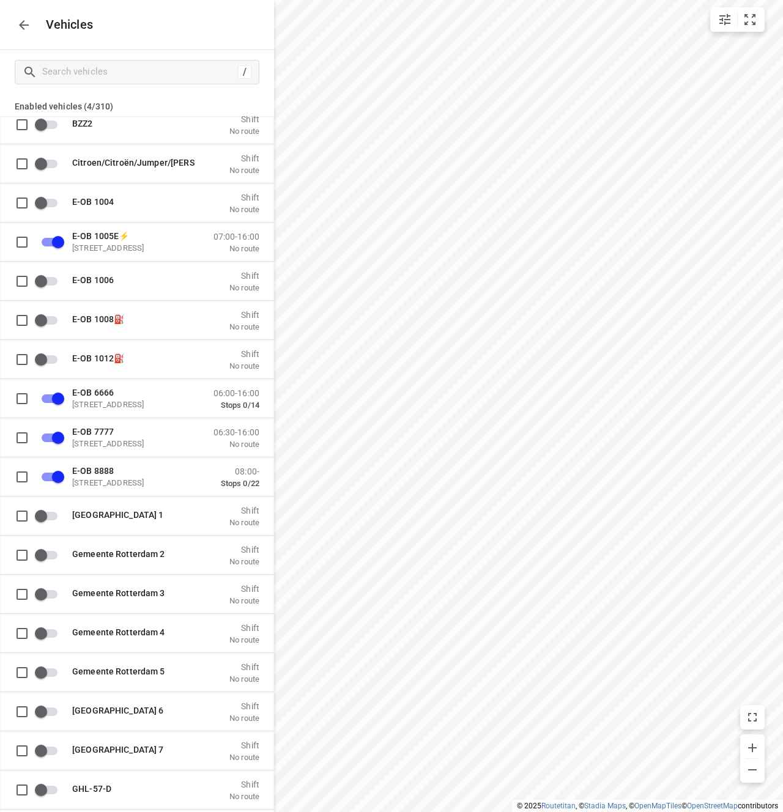
scroll to position [1437, 0]
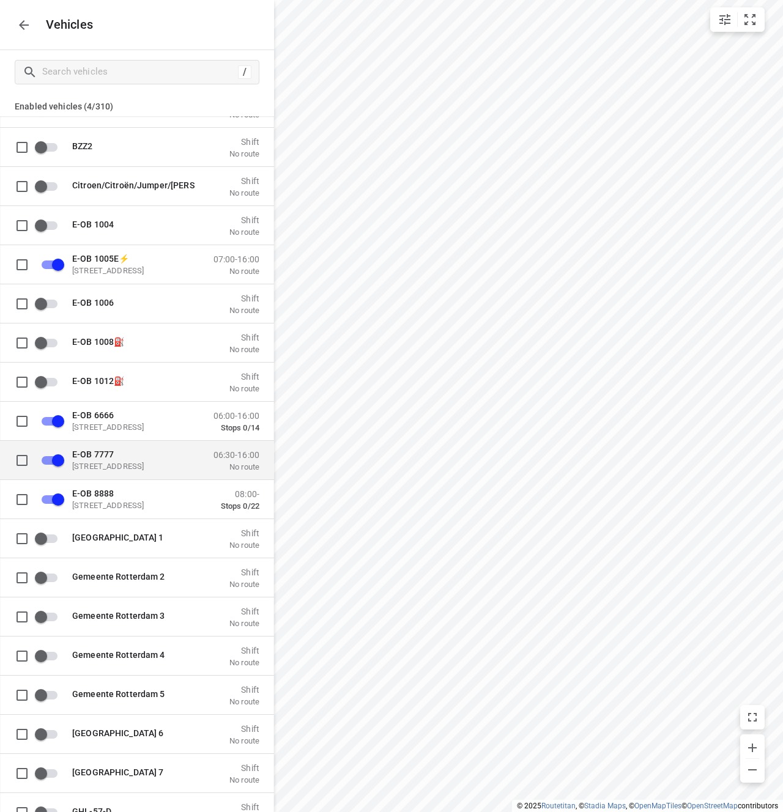
click at [139, 453] on p "E-OB 7777" at bounding box center [133, 454] width 122 height 10
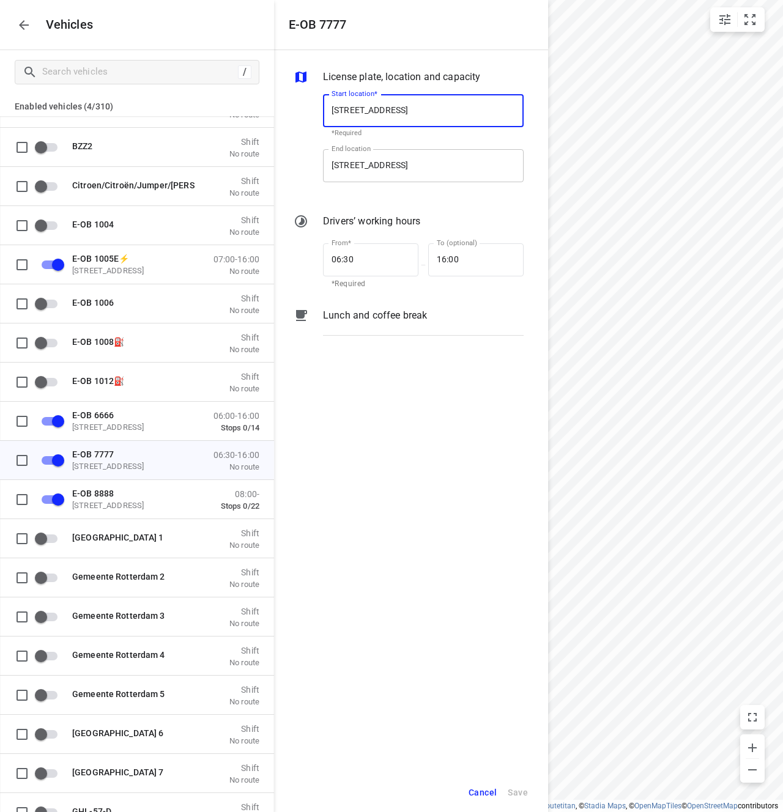
click at [492, 162] on input "Krablerstraße 161, 45326 Essen, Duitsland" at bounding box center [423, 165] width 201 height 33
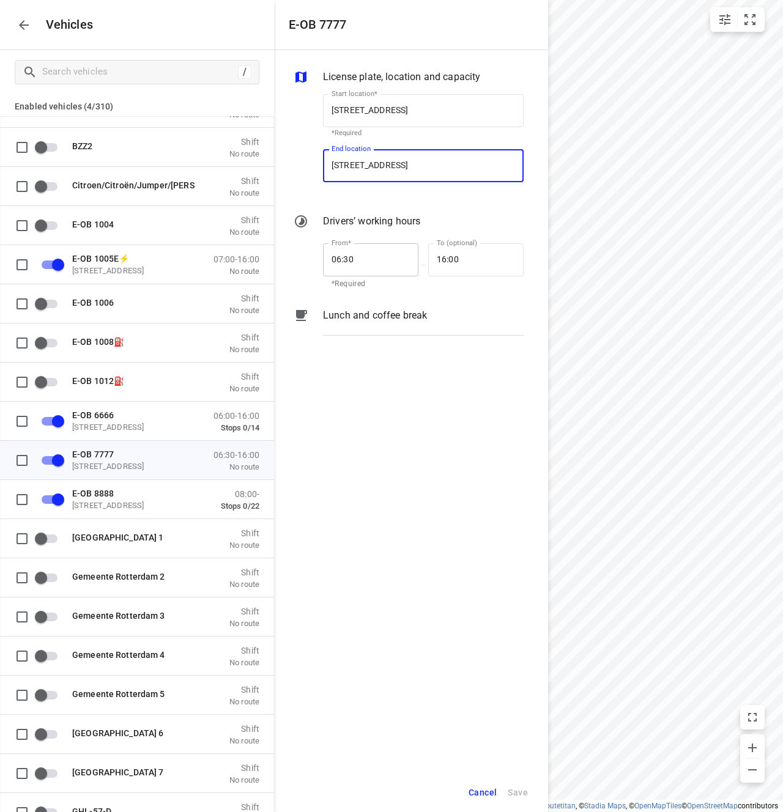
click at [389, 267] on input "06:30" at bounding box center [364, 259] width 82 height 33
click at [474, 263] on input "16:00" at bounding box center [469, 259] width 82 height 33
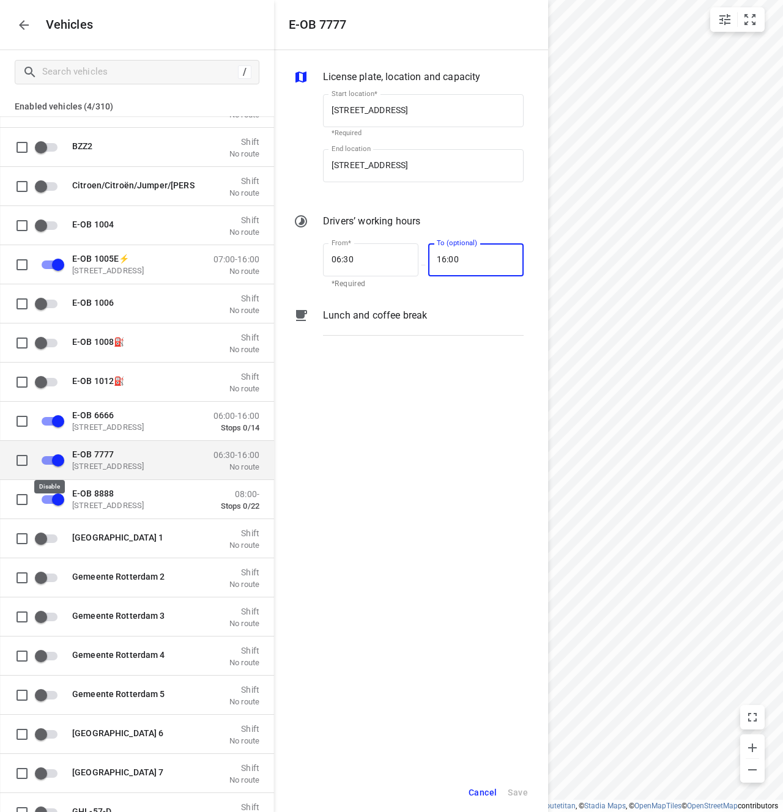
click at [46, 462] on input "grid" at bounding box center [58, 459] width 70 height 23
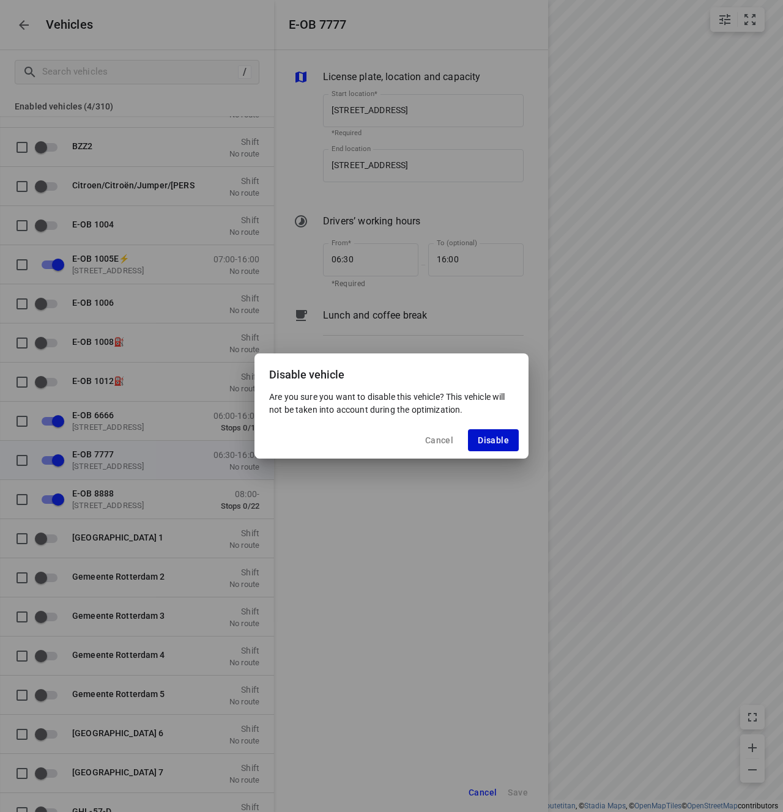
click at [485, 442] on span "Disable" at bounding box center [493, 440] width 31 height 10
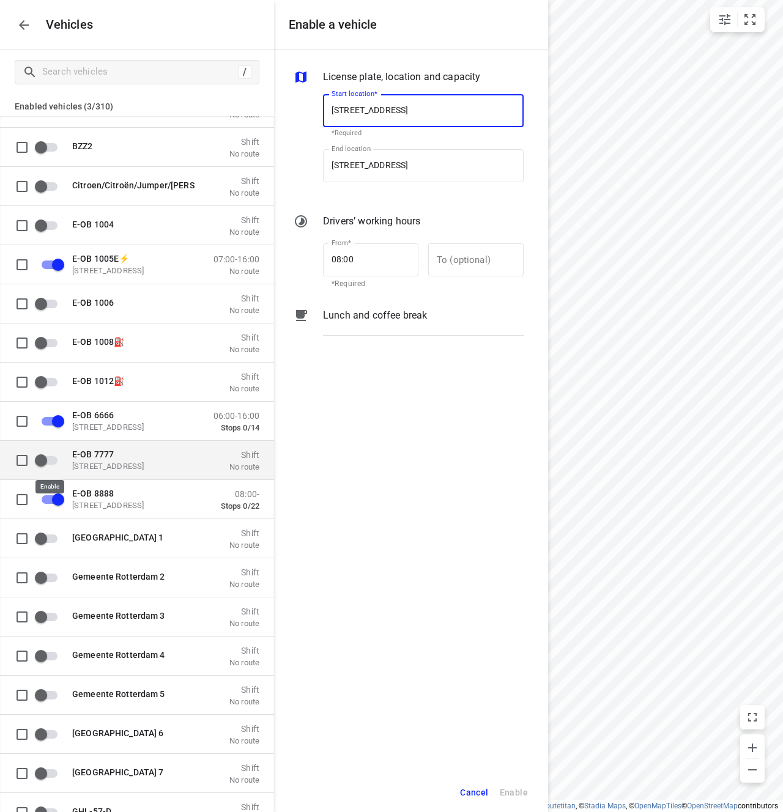
click at [40, 463] on input "grid" at bounding box center [41, 459] width 70 height 23
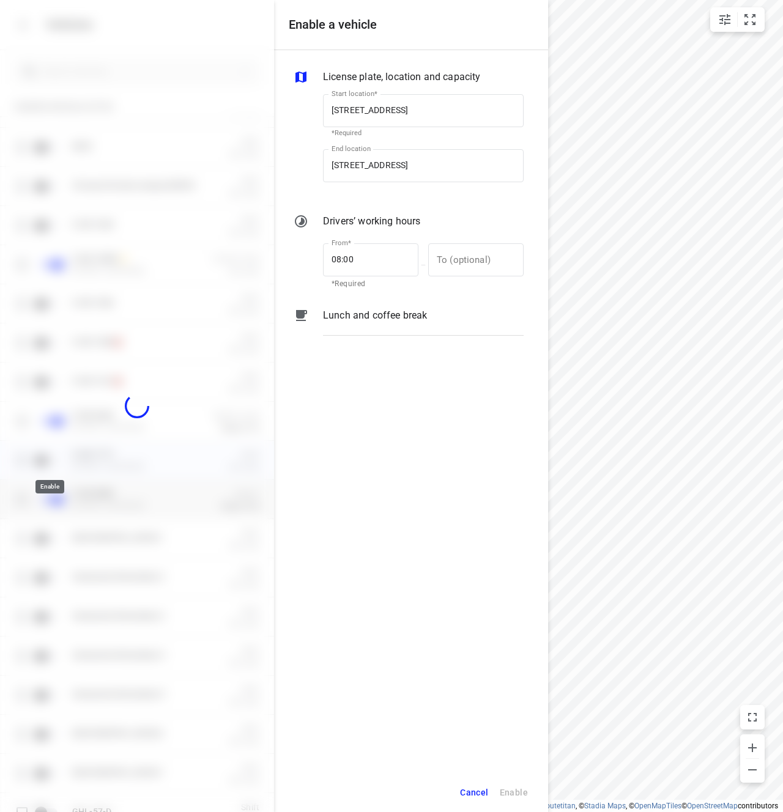
checkbox input "true"
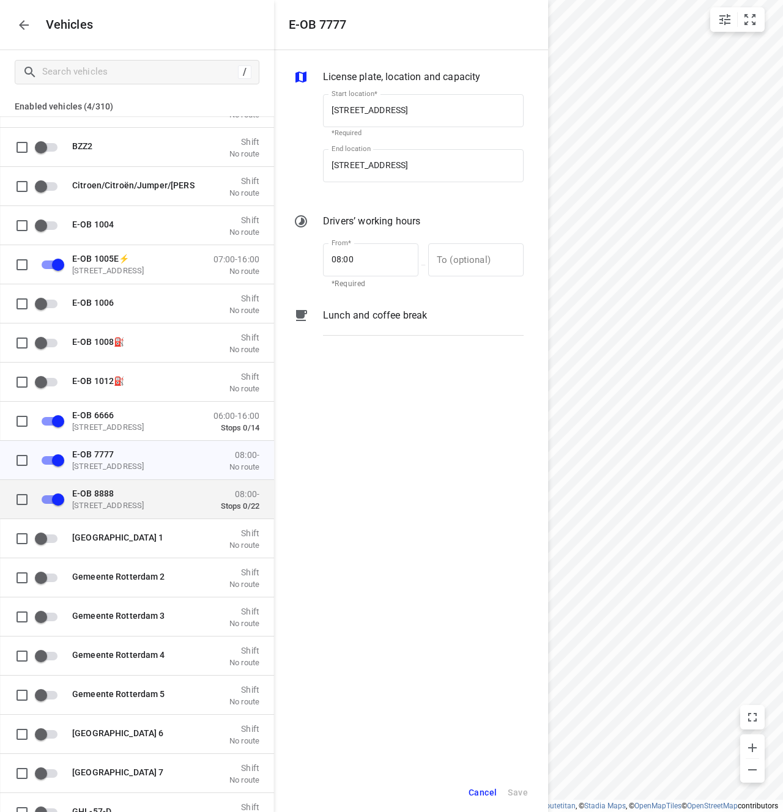
scroll to position [0, 7]
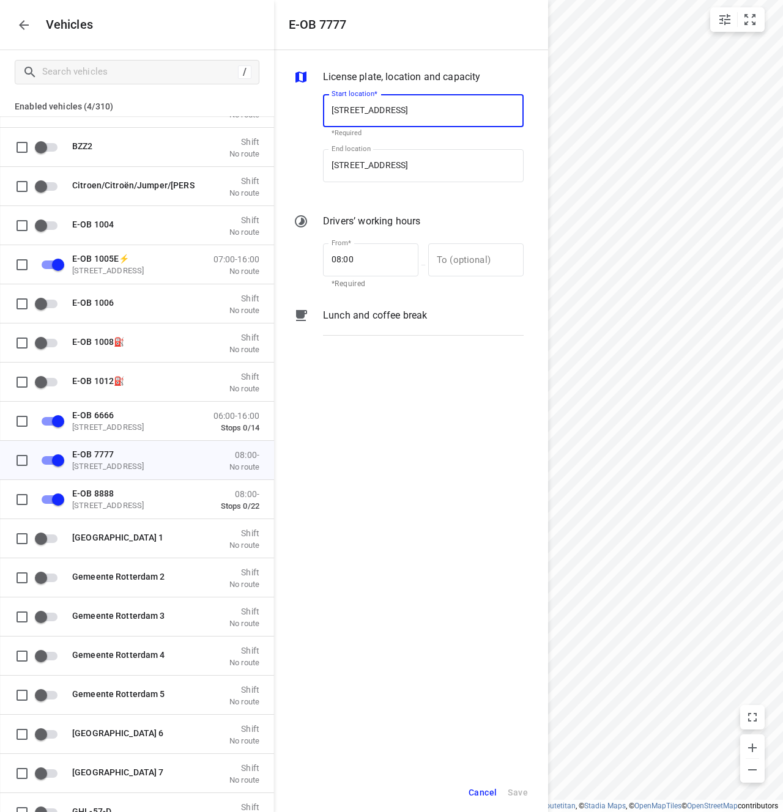
paste input "16:00"
type input "16:00"
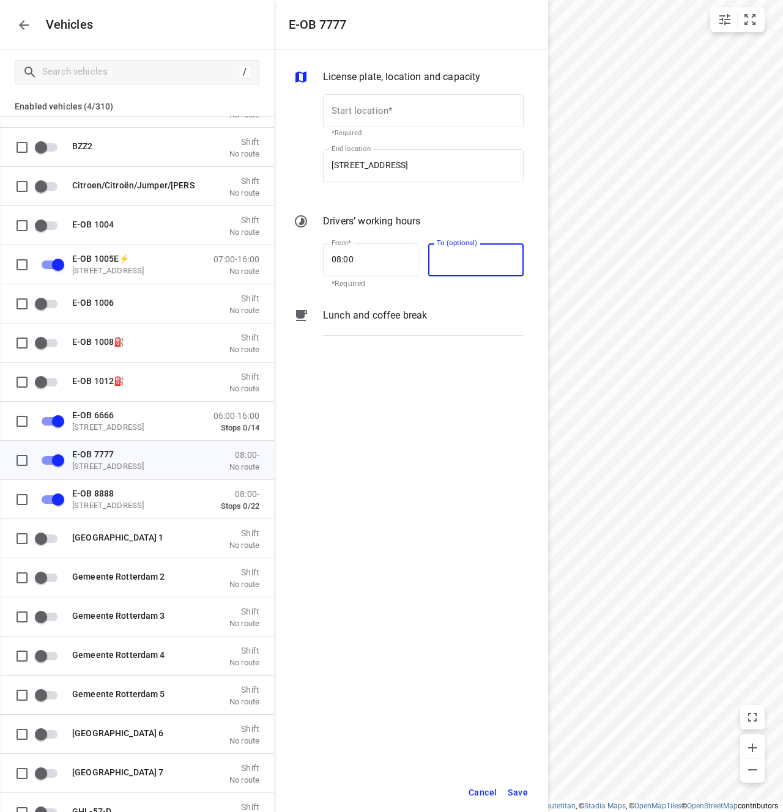
click at [497, 261] on input "text" at bounding box center [469, 259] width 82 height 33
paste input "16:00"
type input "16:00"
click at [362, 265] on input "08:00" at bounding box center [364, 259] width 82 height 33
click at [361, 265] on input "08:00" at bounding box center [364, 259] width 82 height 33
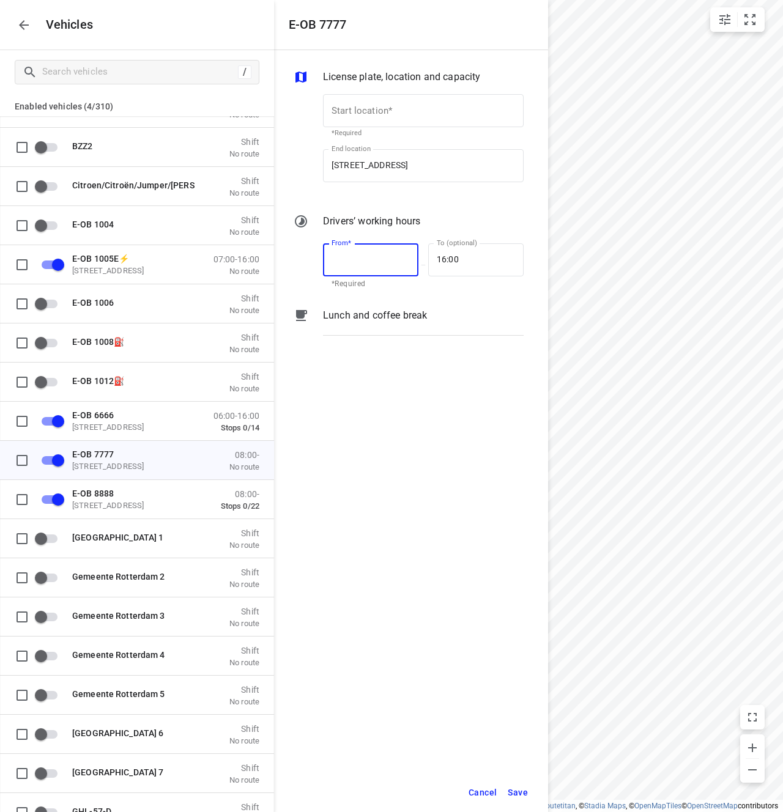
paste input "06:30"
type input "06:30"
click at [402, 102] on input "Start location*" at bounding box center [423, 110] width 201 height 33
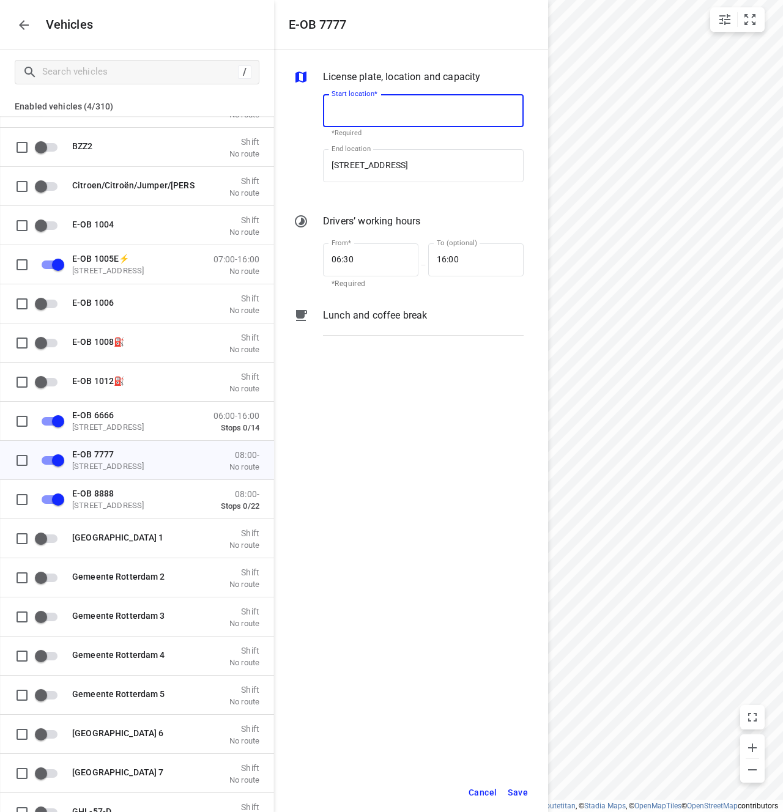
paste input "Krablerstraße 161, 45326 Essen, Duitsland"
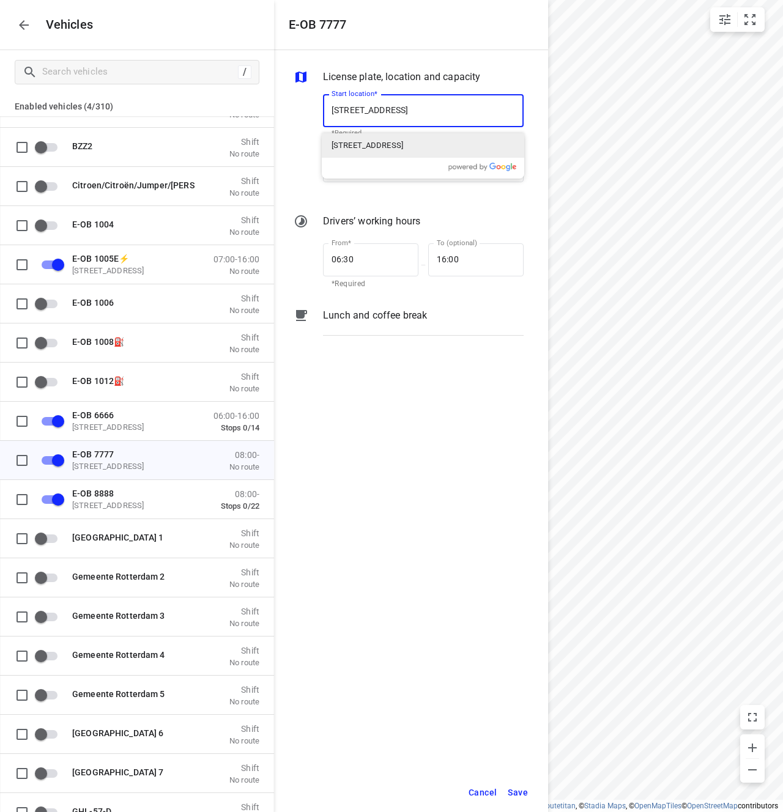
click at [473, 155] on div "Krablerstraße 161, 45326 Essen-Stadtbezirke V, Duitsland" at bounding box center [423, 145] width 202 height 24
type input "Krablerstraße 161, 45326 Essen, Germany"
click at [461, 169] on input "Zuidbaan 527, 2841 MD Moordrecht, Netherlands" at bounding box center [423, 165] width 201 height 33
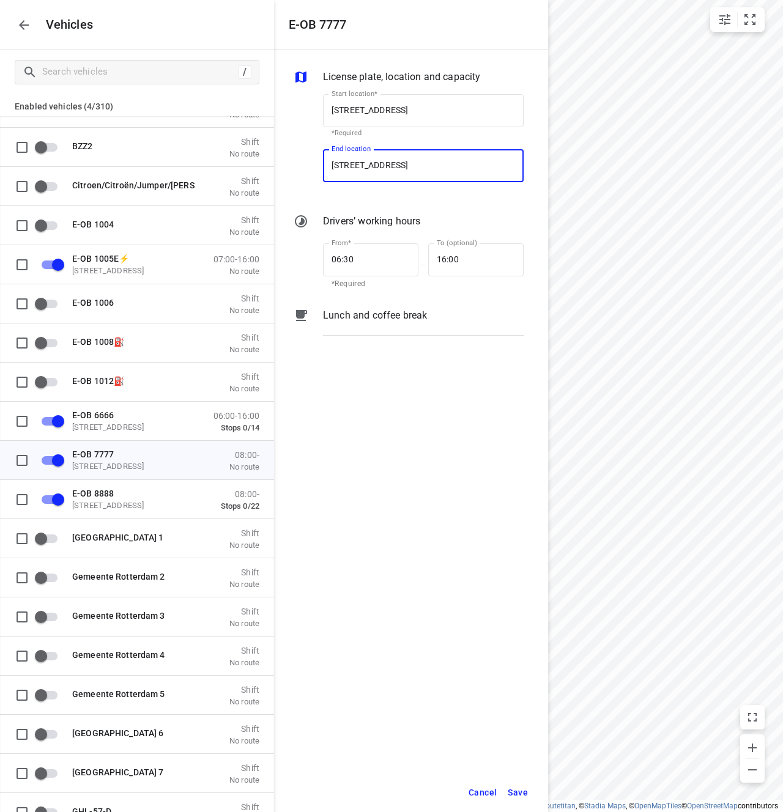
paste input "Krablerstraße 161, 45326 Essen, Duitsland"
type input "Krablerstraße 161, 45326 Essen, Duitsland"
click at [403, 205] on p "Krablerstraße 161, 45326 Essen-Stadtbezirke V, Duitsland" at bounding box center [367, 200] width 72 height 12
type input "Krablerstraße 161, 45326 Essen, Germany"
click at [521, 790] on span "Save" at bounding box center [518, 792] width 20 height 15
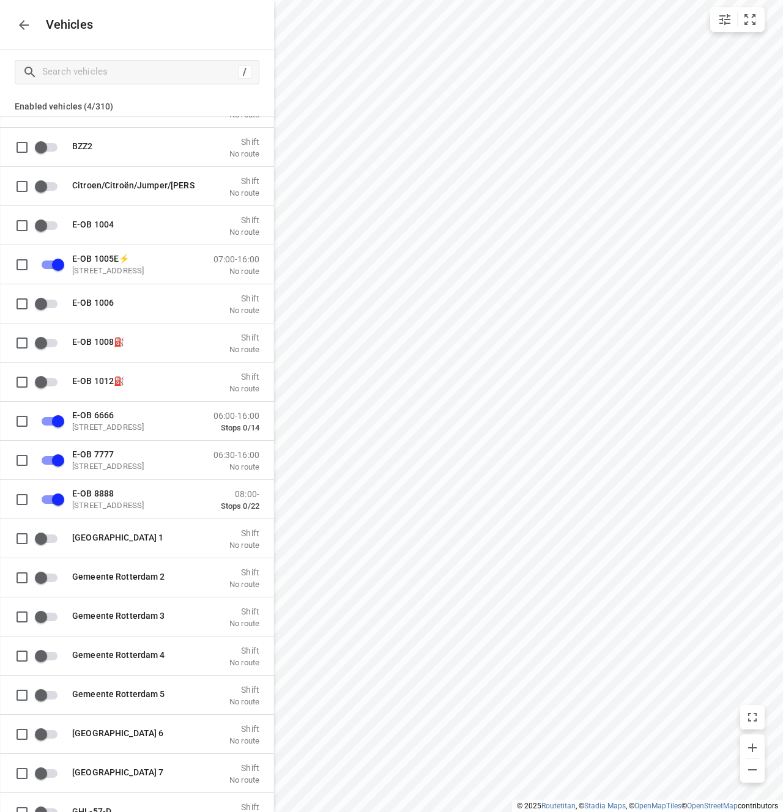
click at [21, 26] on icon "button" at bounding box center [24, 25] width 10 height 10
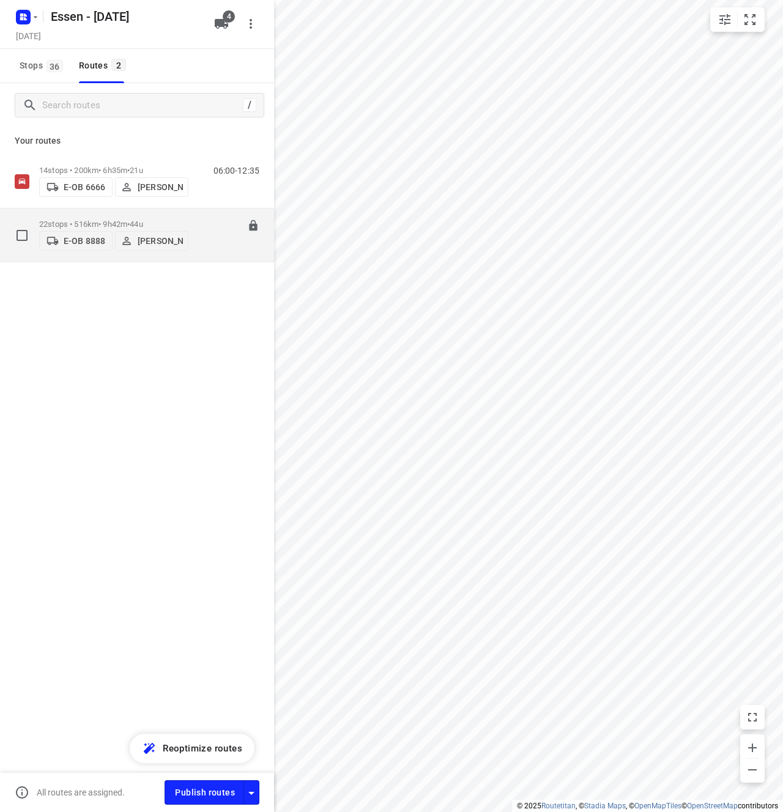
click at [219, 235] on div "08:00-17:41" at bounding box center [228, 238] width 61 height 37
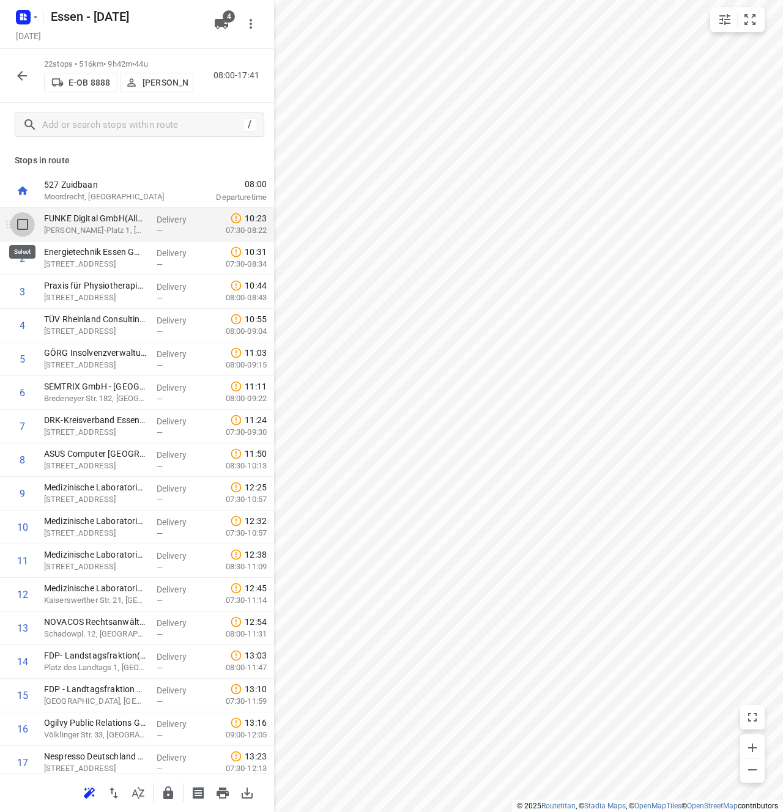
click at [30, 227] on input "checkbox" at bounding box center [22, 224] width 24 height 24
checkbox input "true"
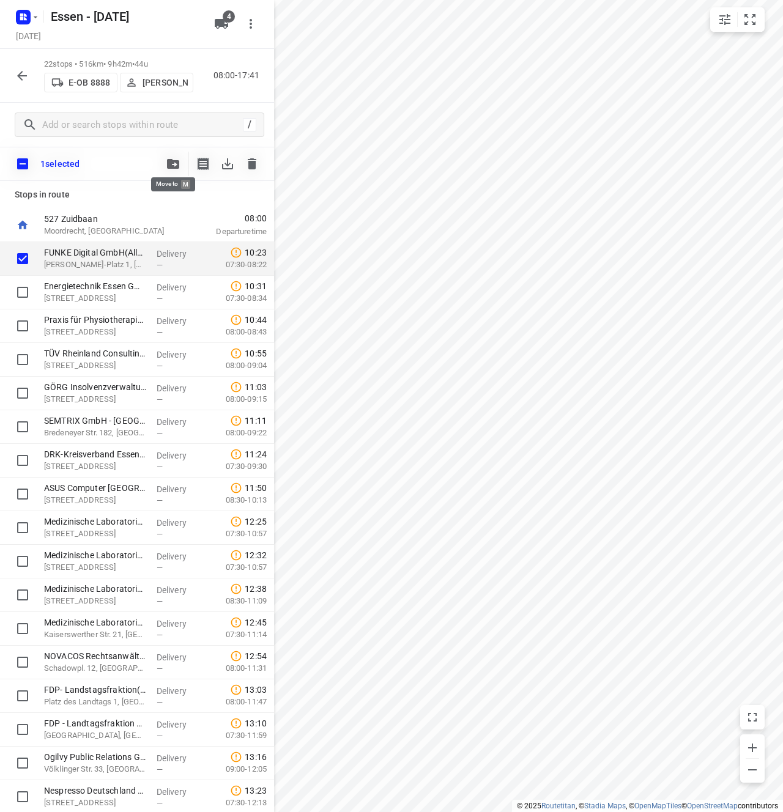
click at [182, 161] on button "button" at bounding box center [173, 164] width 24 height 24
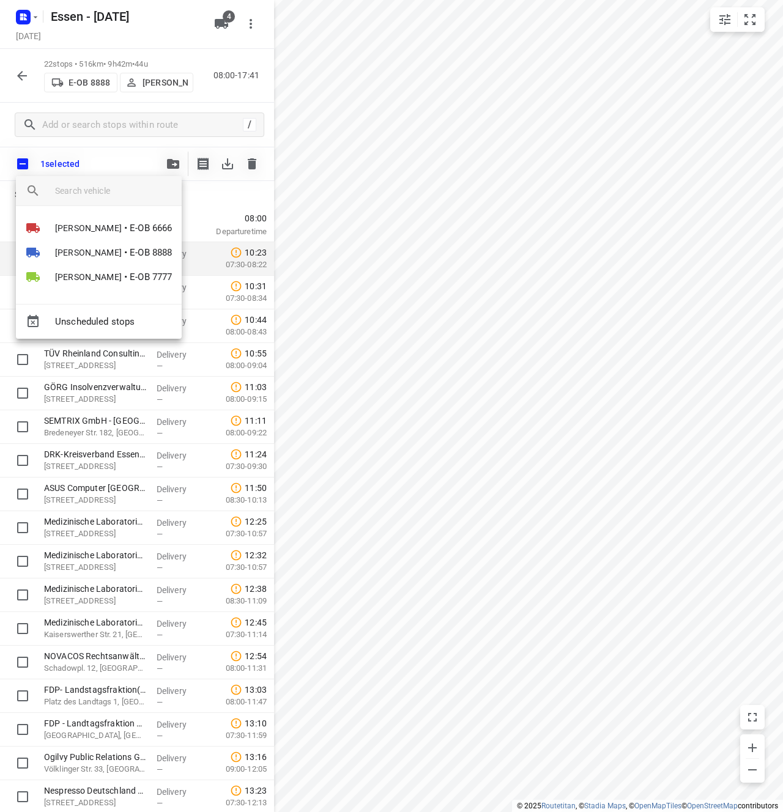
click at [224, 21] on div at bounding box center [391, 406] width 783 height 812
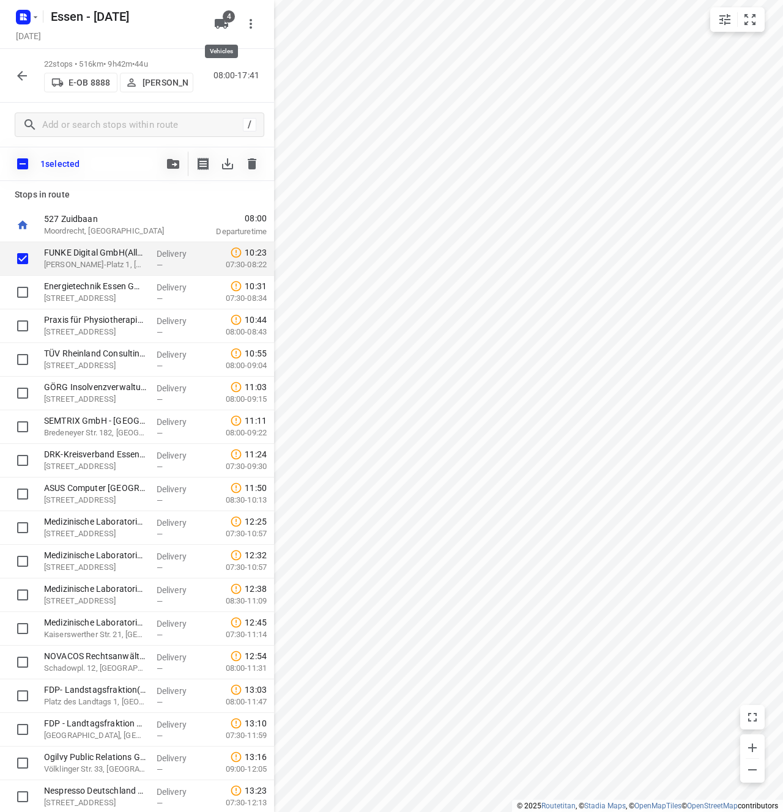
click at [222, 31] on icon "button" at bounding box center [221, 24] width 15 height 15
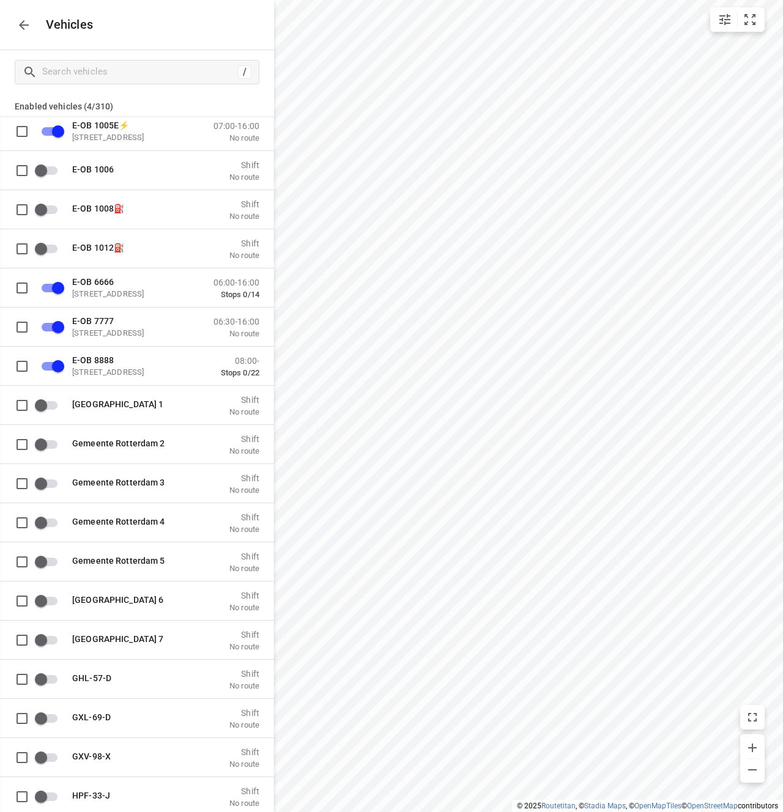
scroll to position [1572, 0]
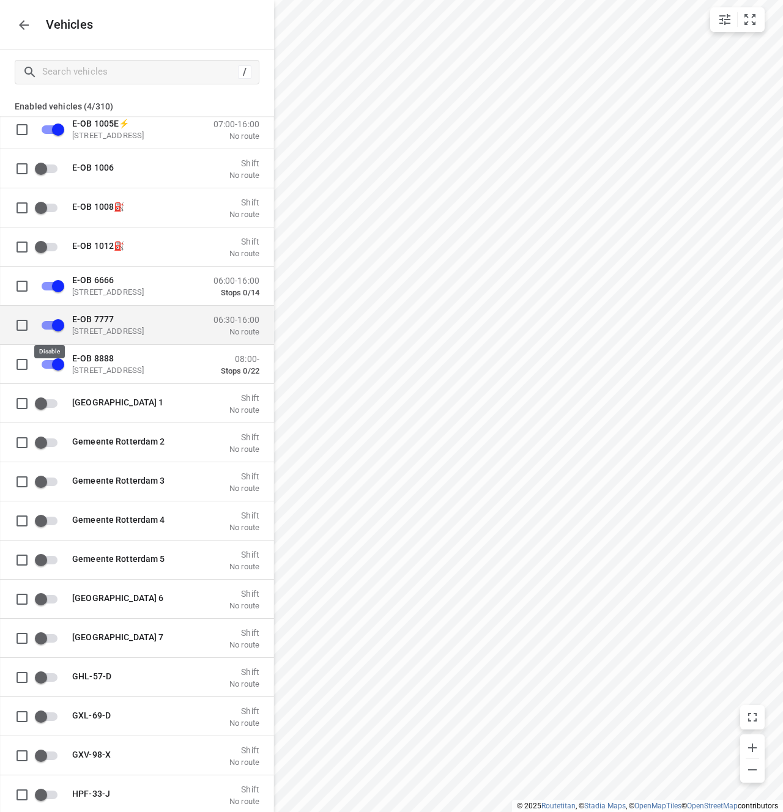
click at [45, 327] on input "grid" at bounding box center [58, 324] width 70 height 23
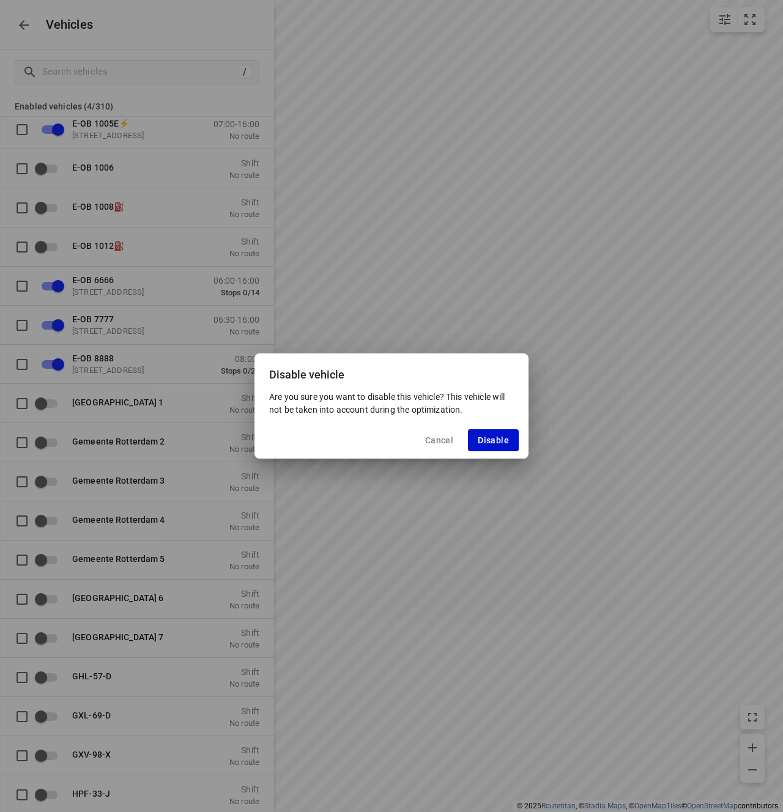
click at [489, 437] on span "Disable" at bounding box center [493, 440] width 31 height 10
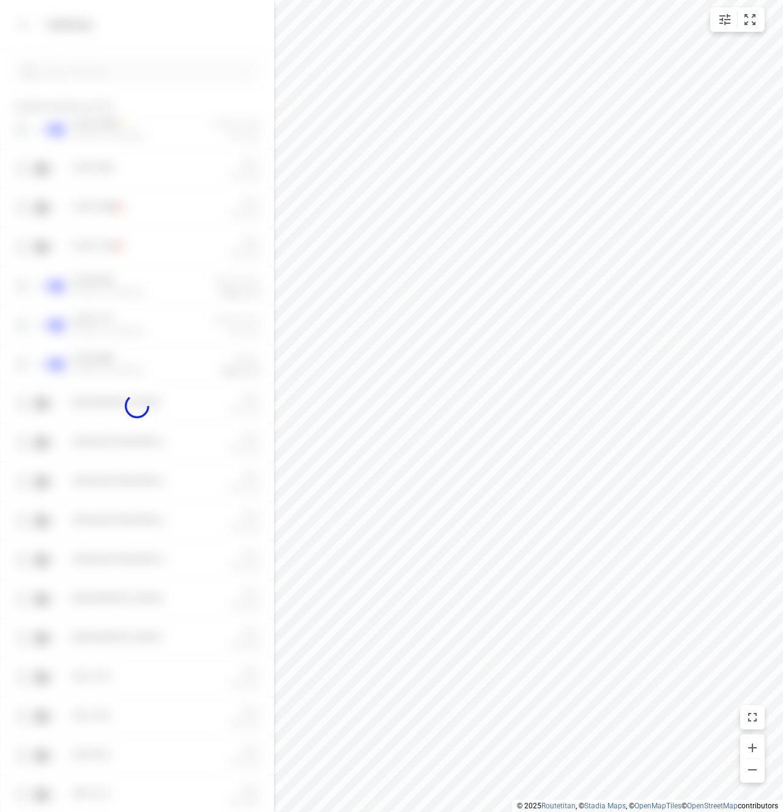
checkbox input "false"
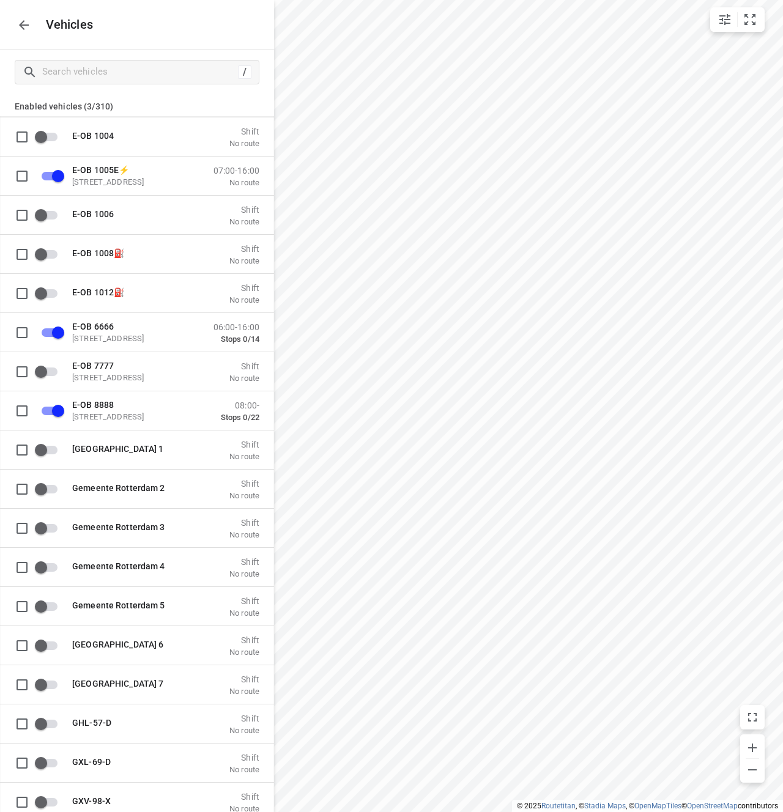
scroll to position [1523, 0]
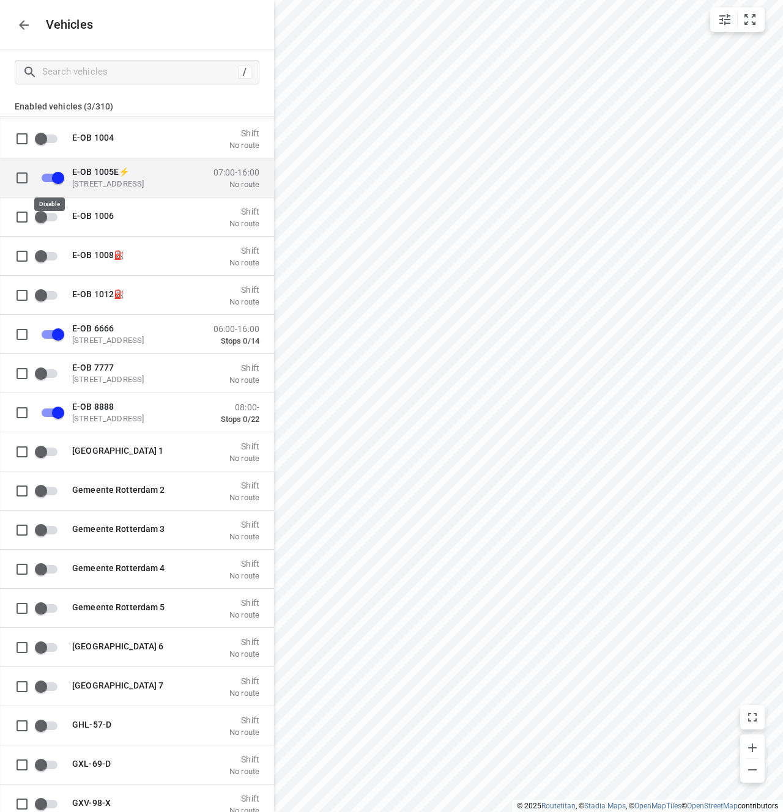
click at [56, 176] on input "grid" at bounding box center [58, 177] width 70 height 23
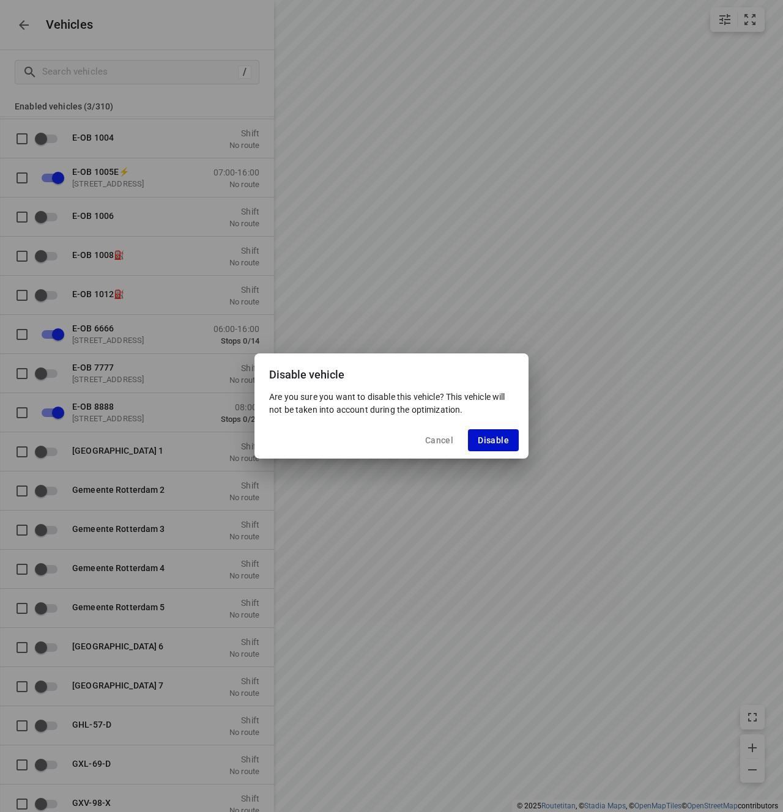
click at [495, 443] on span "Disable" at bounding box center [493, 440] width 31 height 10
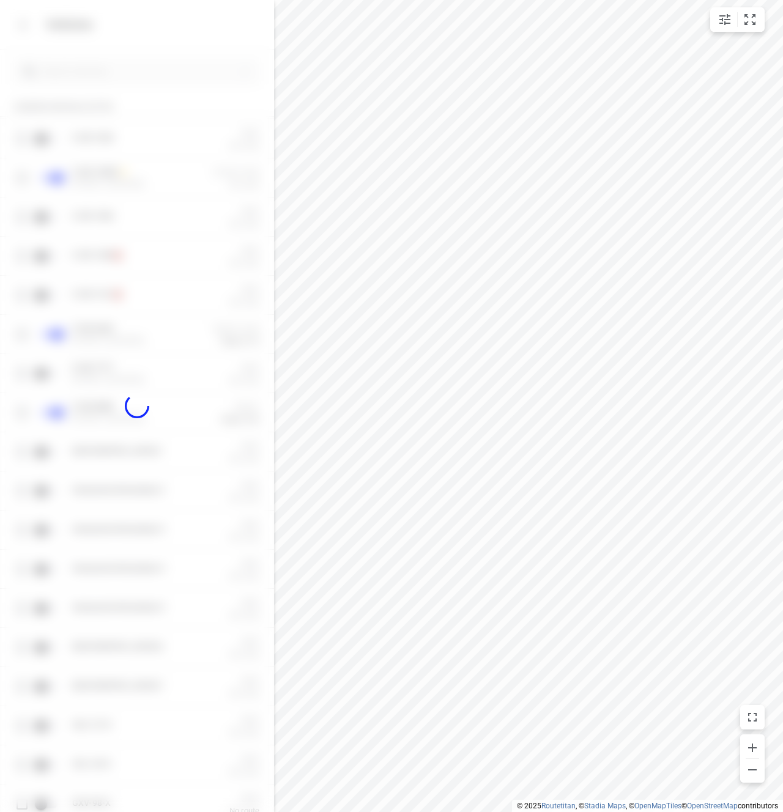
checkbox input "false"
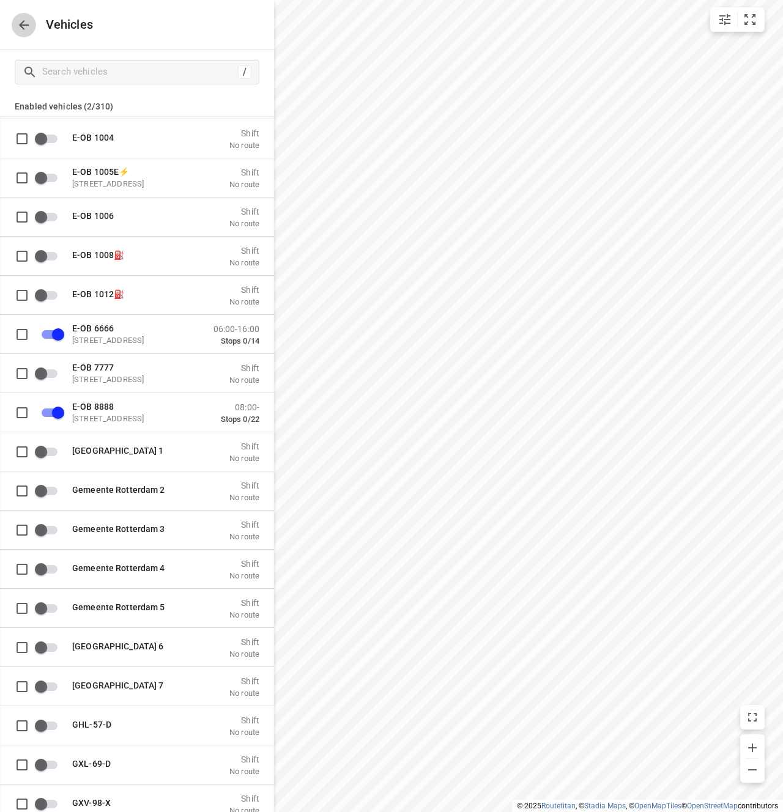
click at [24, 32] on icon "button" at bounding box center [24, 25] width 15 height 15
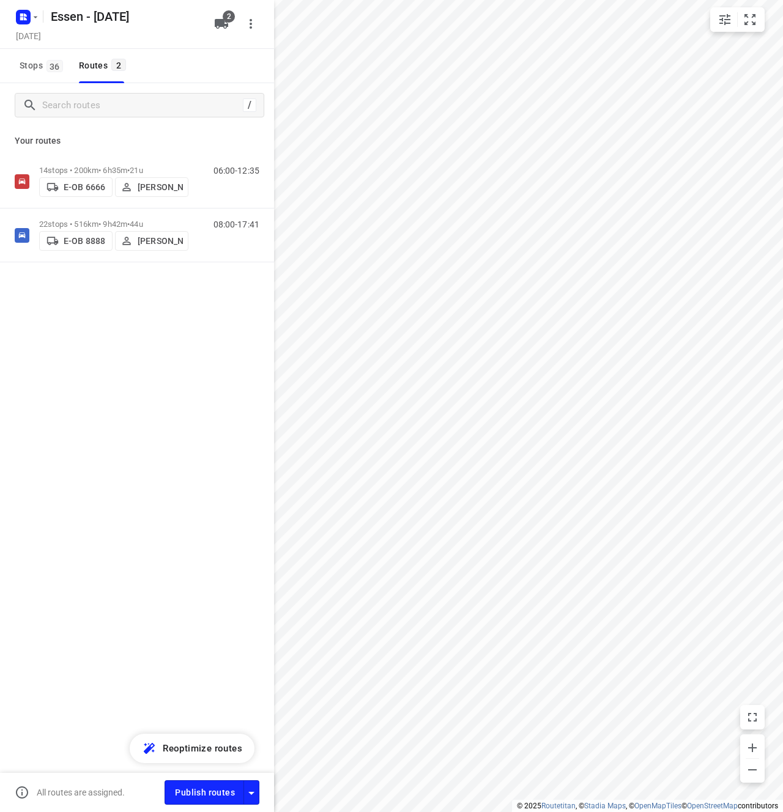
click at [188, 353] on div "/ Your routes 14 stops • 200km • 6h35m • 21u E-OB 6666 Andrianu Krasniqi 06:00-…" at bounding box center [137, 464] width 274 height 763
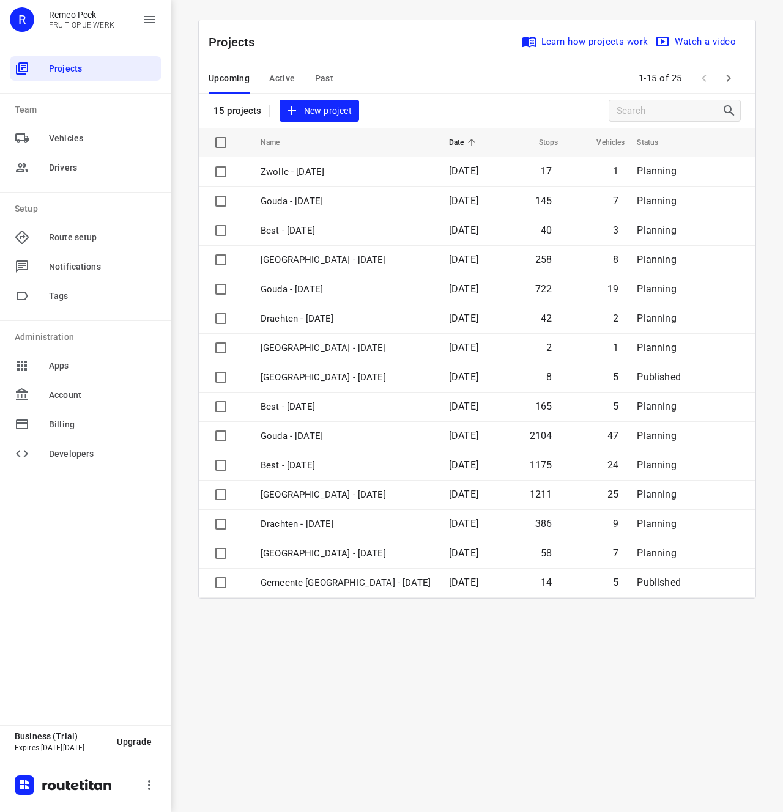
click at [342, 116] on span "New project" at bounding box center [319, 110] width 65 height 15
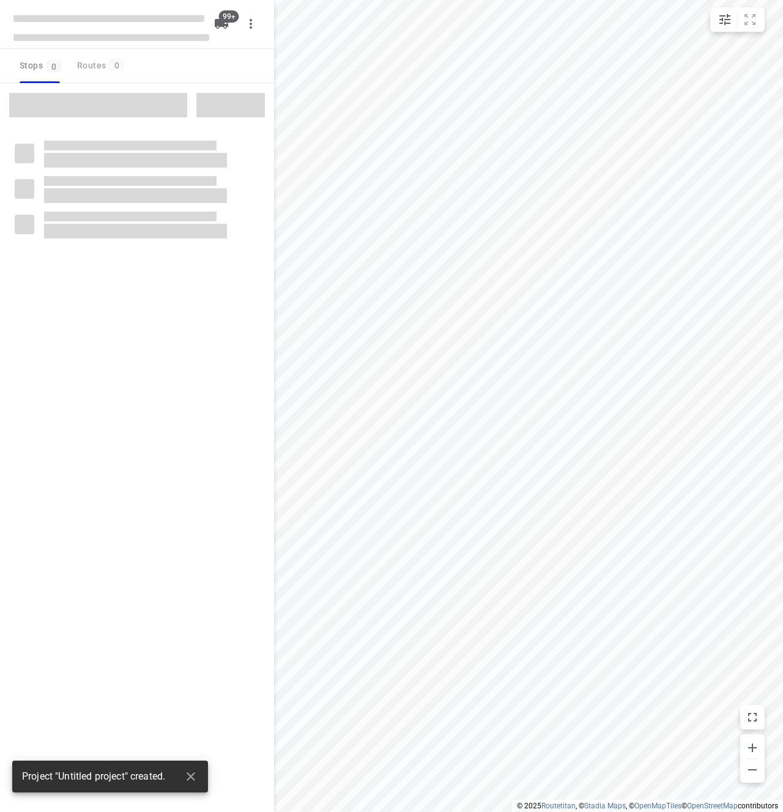
checkbox input "true"
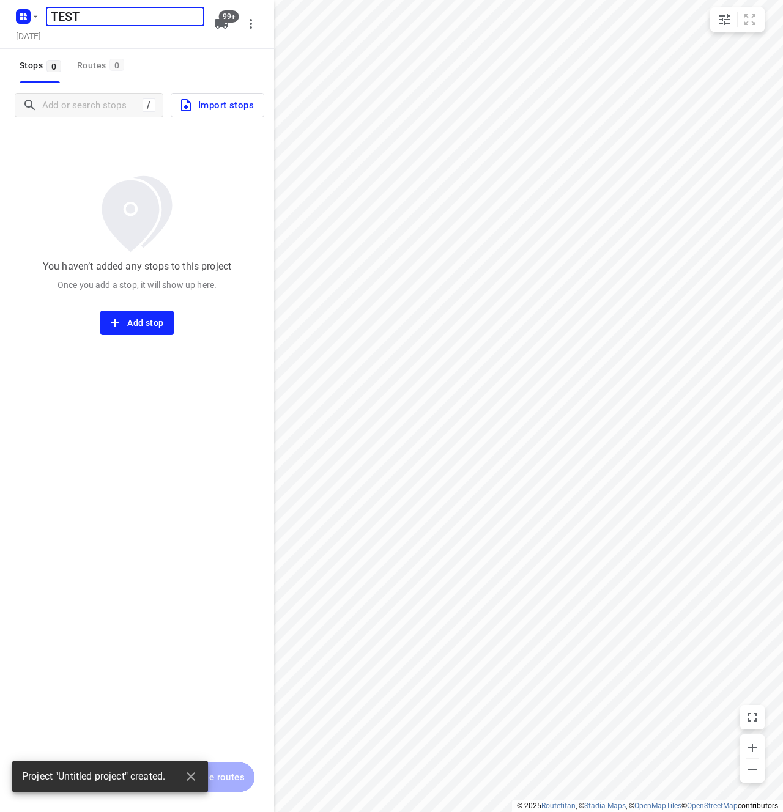
type input "TEST"
click at [242, 168] on div "You haven’t added any stops to this project Once you add a stop, it will show u…" at bounding box center [137, 231] width 274 height 208
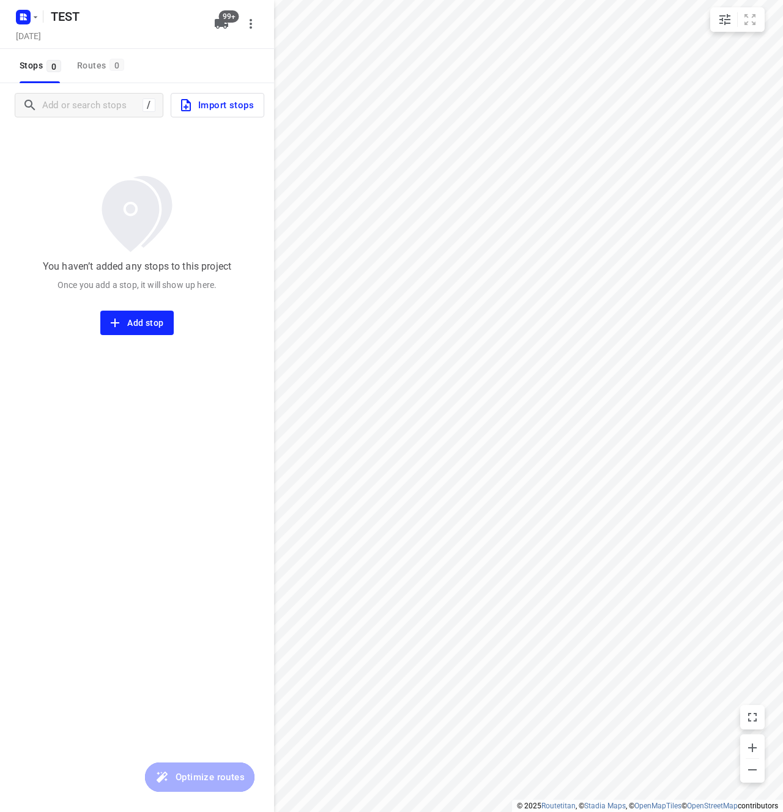
click at [231, 203] on div "You haven’t added any stops to this project Once you add a stop, it will show u…" at bounding box center [137, 231] width 274 height 208
click at [198, 100] on span "Import stops" at bounding box center [216, 105] width 75 height 16
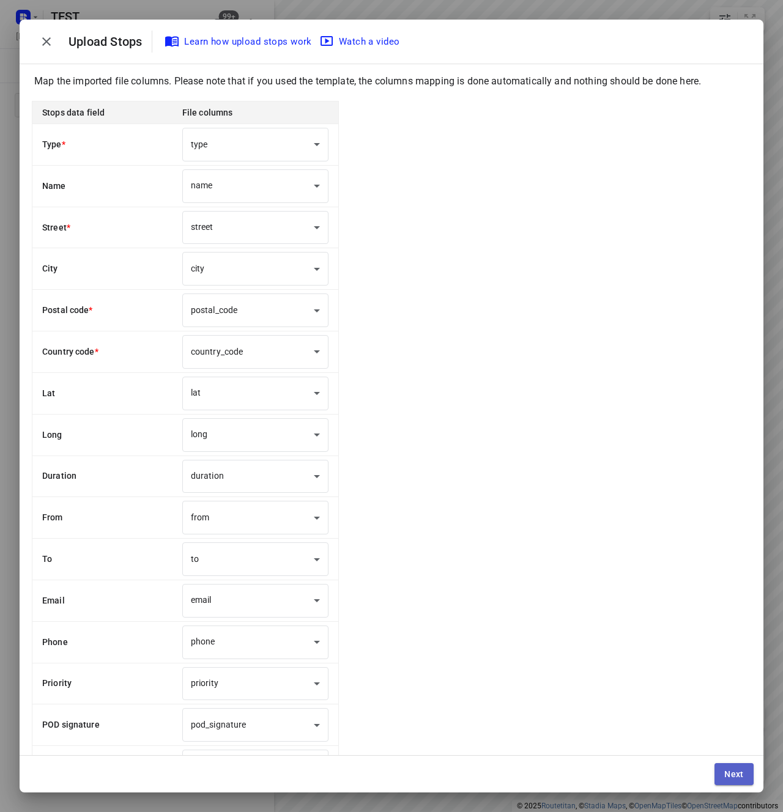
click at [740, 779] on span "Next" at bounding box center [734, 774] width 20 height 10
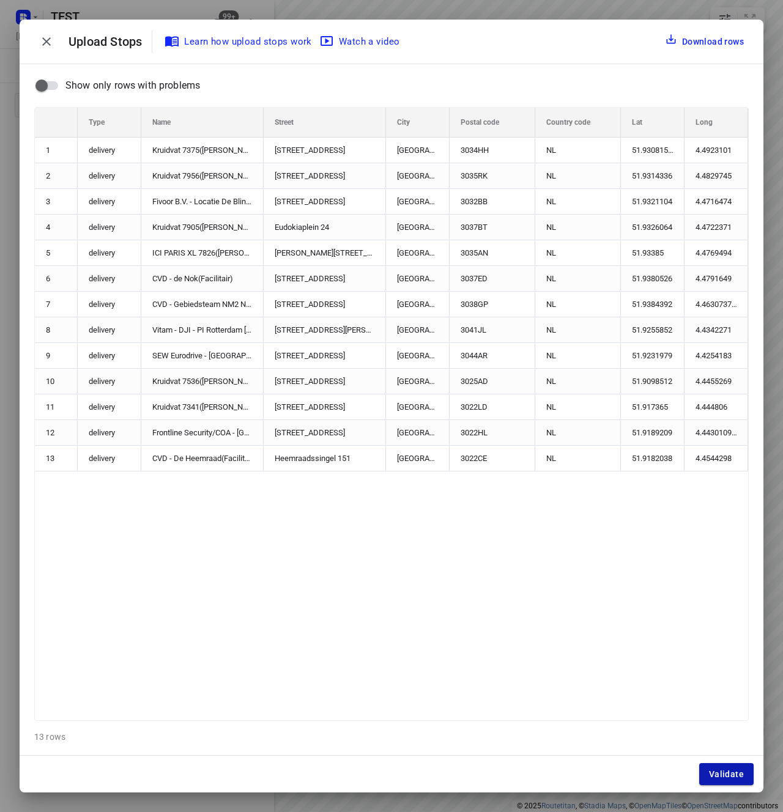
click at [739, 779] on span "Validate" at bounding box center [726, 774] width 35 height 10
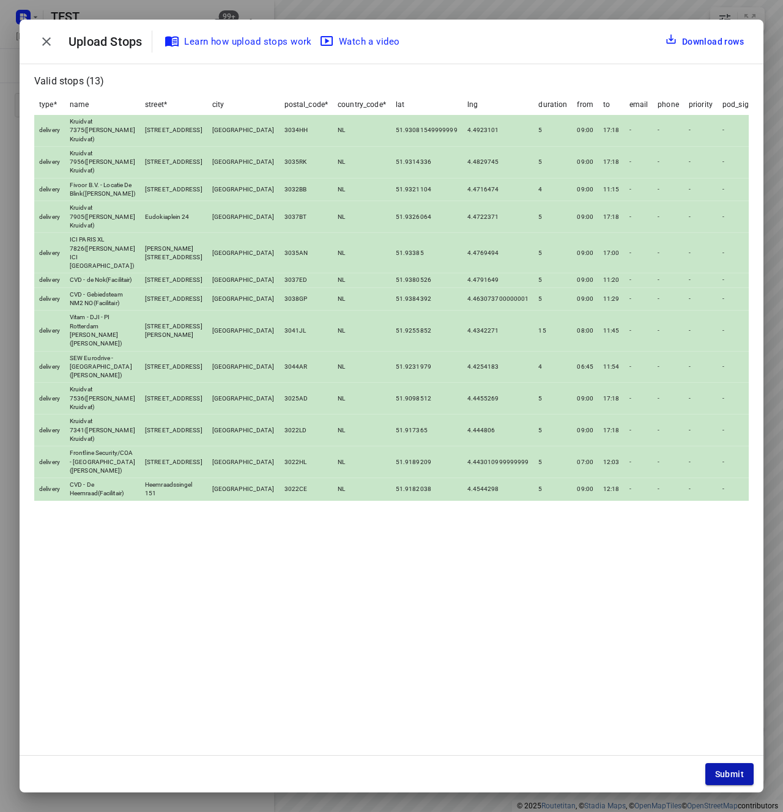
click at [739, 773] on span "Submit" at bounding box center [729, 774] width 29 height 10
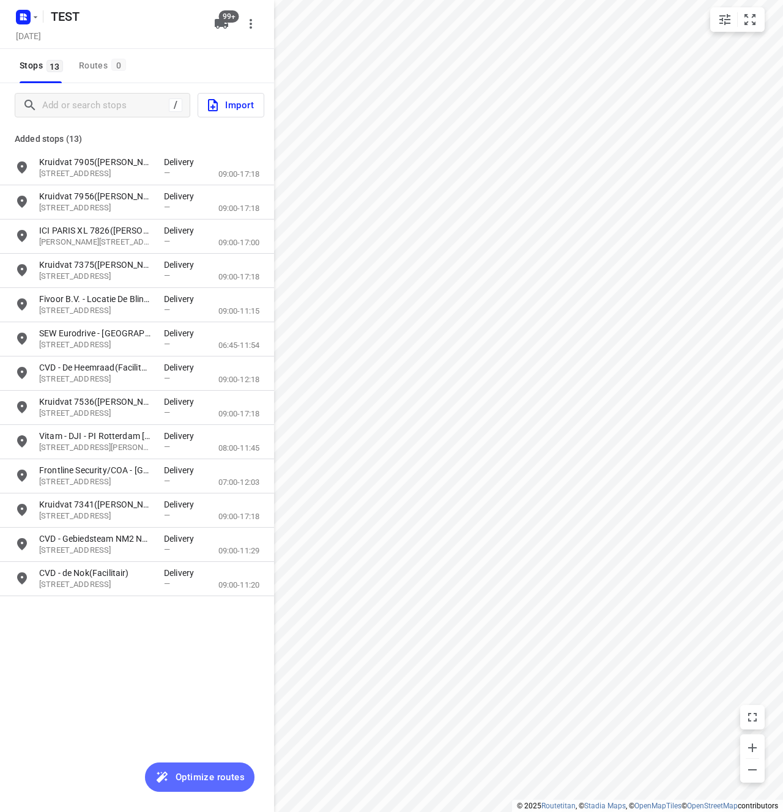
click at [197, 780] on span "Optimize routes" at bounding box center [210, 777] width 69 height 16
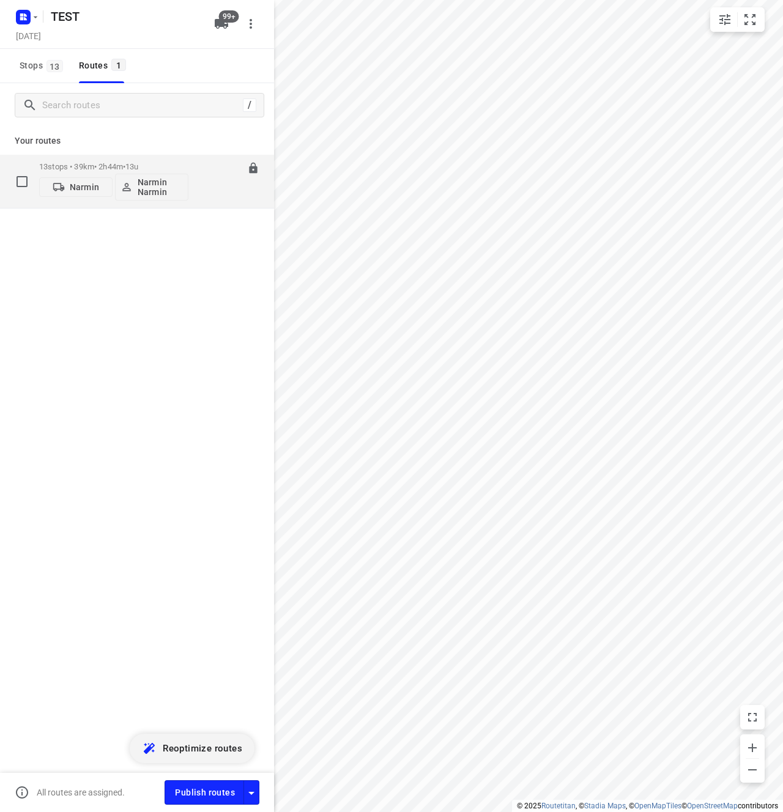
click at [138, 193] on p "Narmin Narmin" at bounding box center [160, 187] width 45 height 20
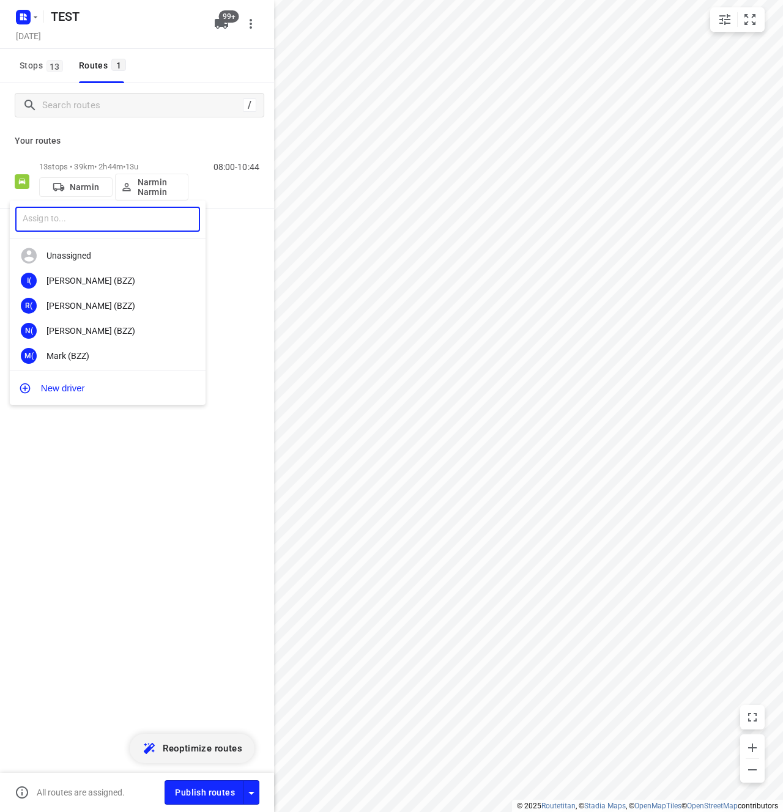
click at [67, 221] on input "text" at bounding box center [107, 219] width 185 height 25
type input "[DEMOGRAPHIC_DATA]"
type input "FOJW"
type input "Narek"
click at [127, 281] on div "Narek A" at bounding box center [110, 281] width 128 height 10
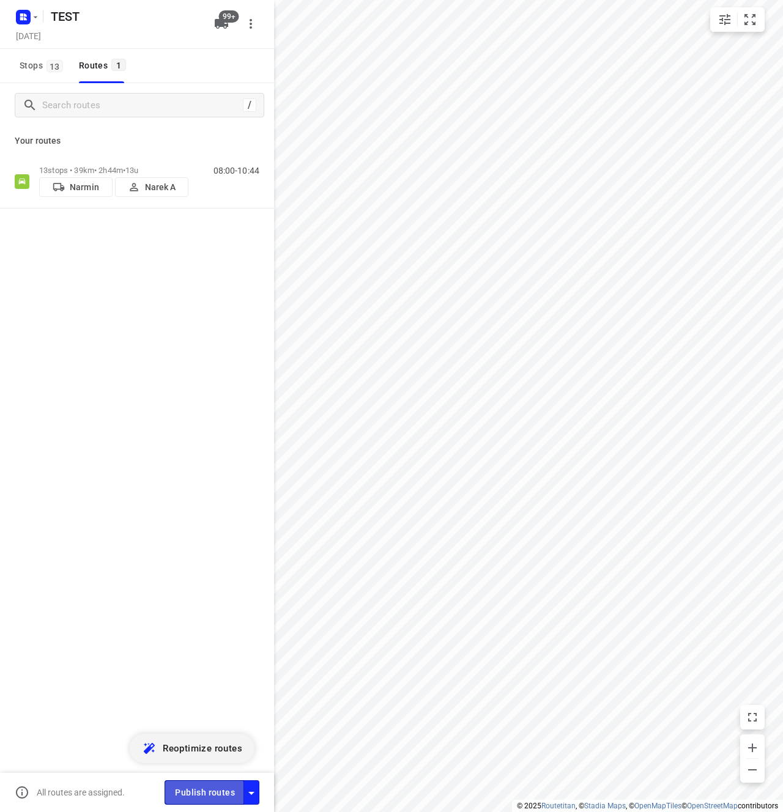
click at [201, 793] on span "Publish routes" at bounding box center [205, 792] width 60 height 15
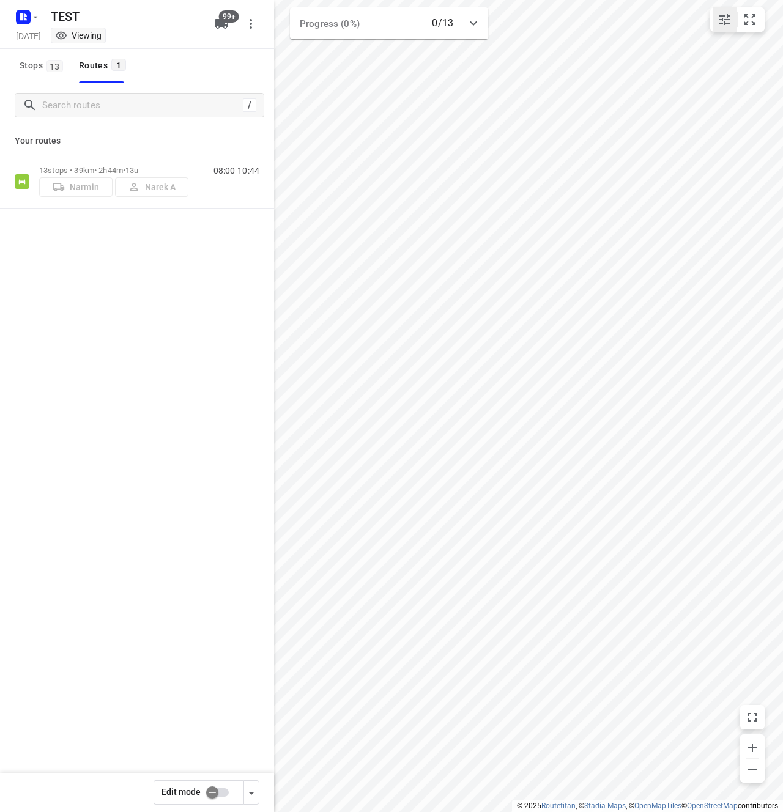
click at [726, 19] on icon "small contained button group" at bounding box center [724, 19] width 11 height 11
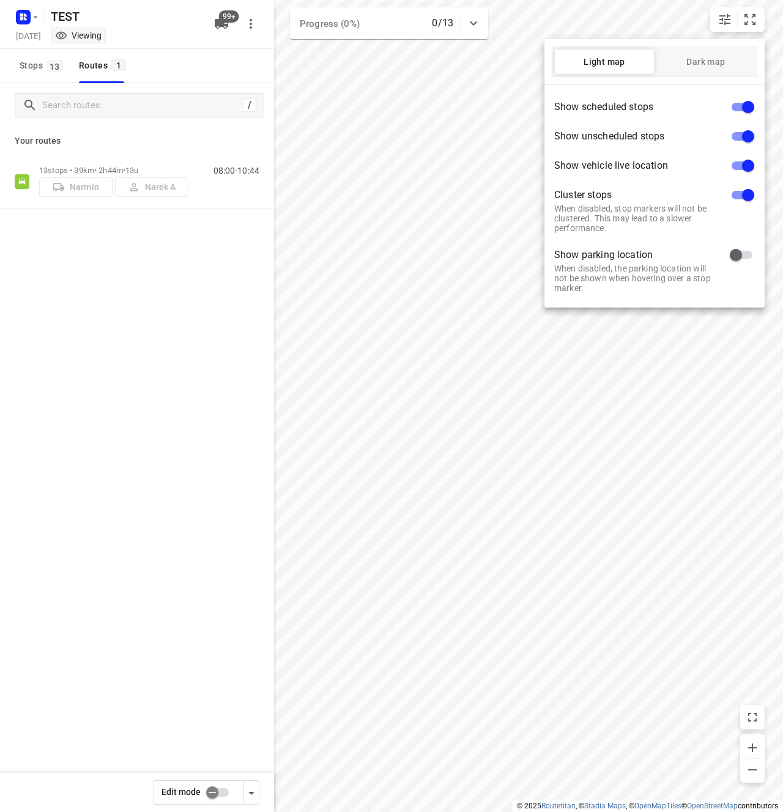
drag, startPoint x: 709, startPoint y: 66, endPoint x: 715, endPoint y: 45, distance: 21.5
click at [709, 66] on span "Dark map" at bounding box center [705, 62] width 99 height 10
click at [729, 11] on div at bounding box center [391, 406] width 783 height 812
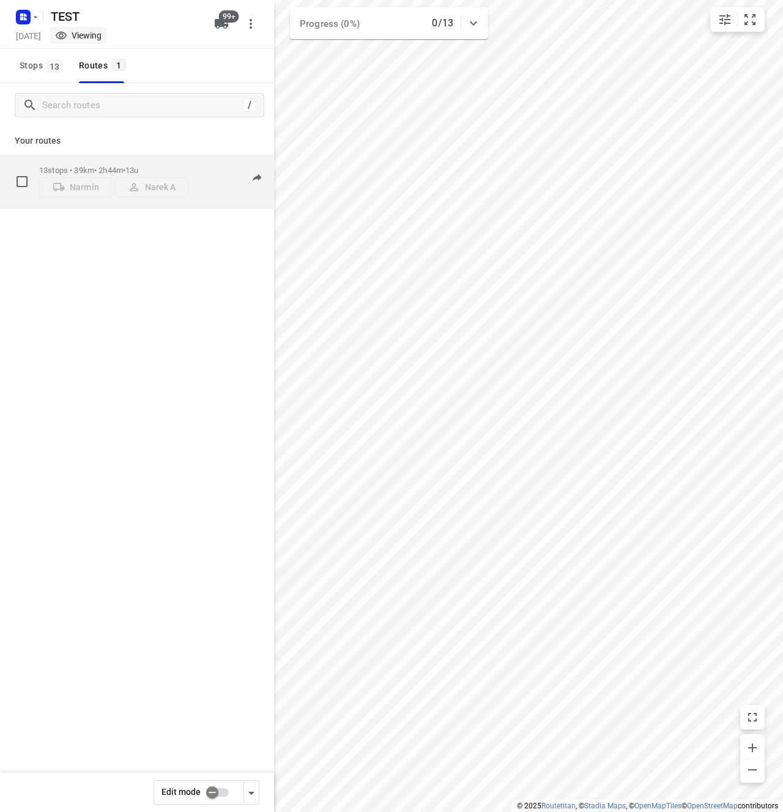
click at [196, 157] on div "13 stops • 39km • 2h44m • 13u Narmin Narek A 08:00-10:44" at bounding box center [137, 182] width 274 height 54
